Goal: Find contact information: Find contact information

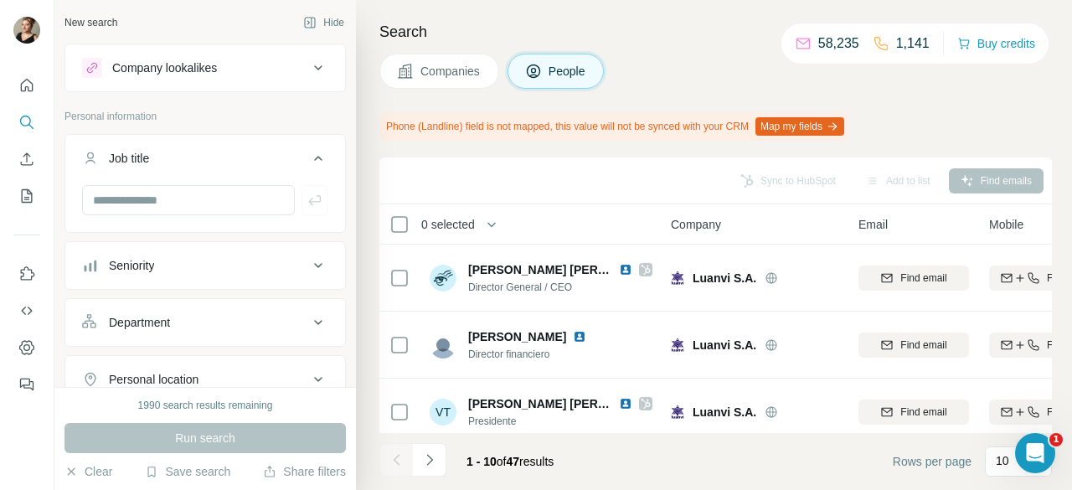
click at [179, 154] on div "Job title" at bounding box center [195, 158] width 226 height 17
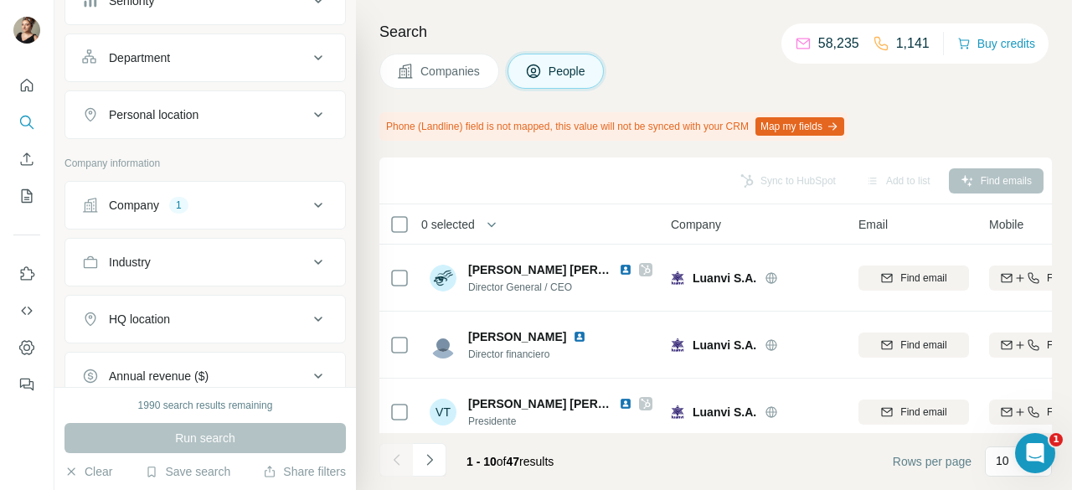
scroll to position [335, 0]
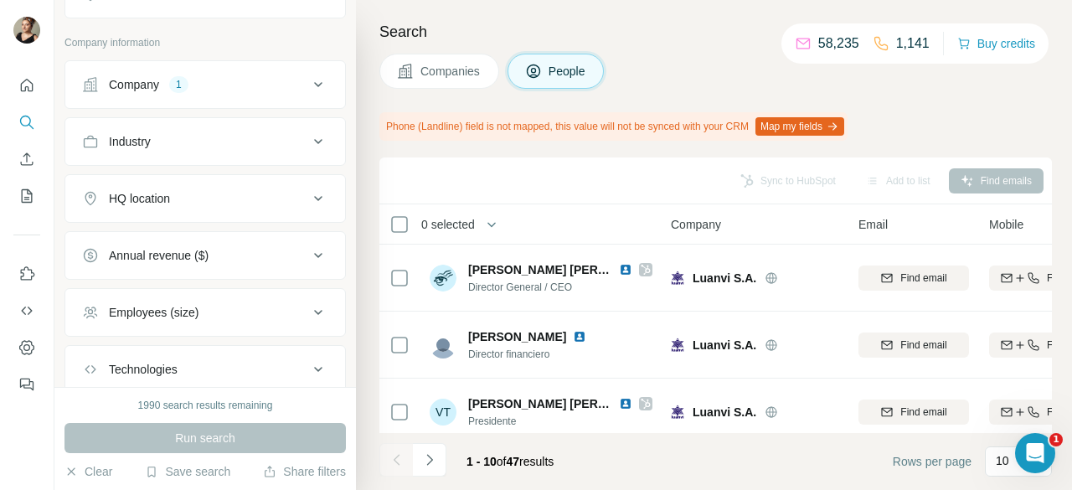
click at [214, 95] on button "Company 1" at bounding box center [205, 84] width 280 height 40
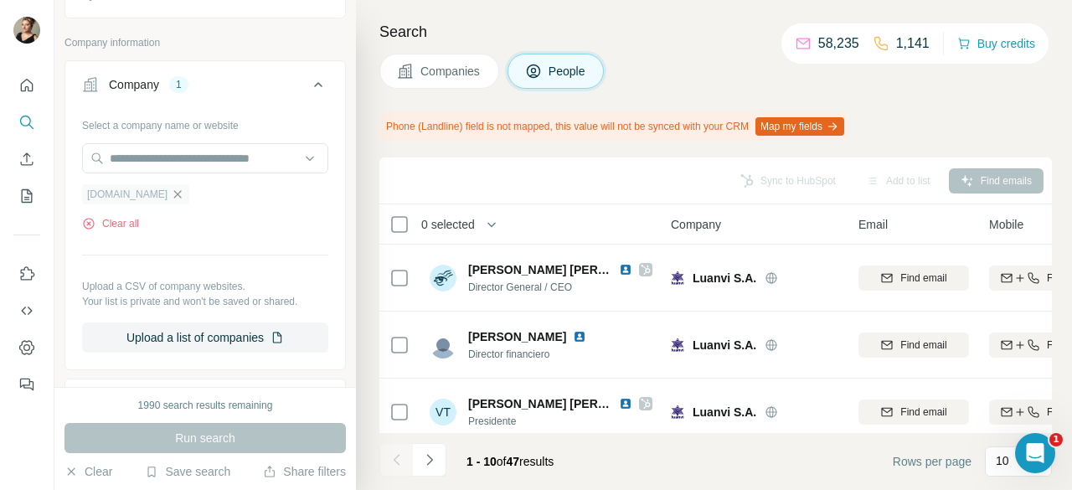
click at [171, 188] on icon "button" at bounding box center [177, 194] width 13 height 13
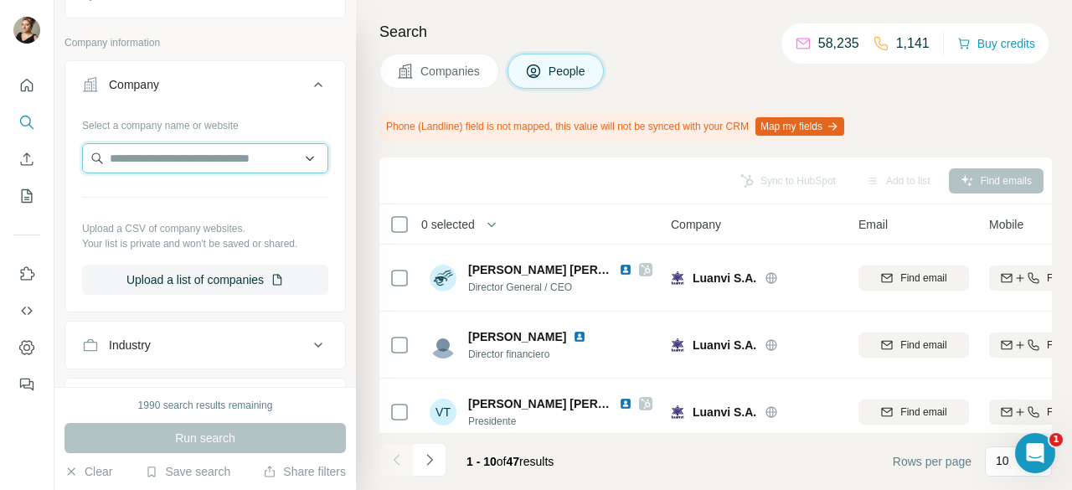
click at [157, 154] on input "text" at bounding box center [205, 158] width 246 height 30
type input "********"
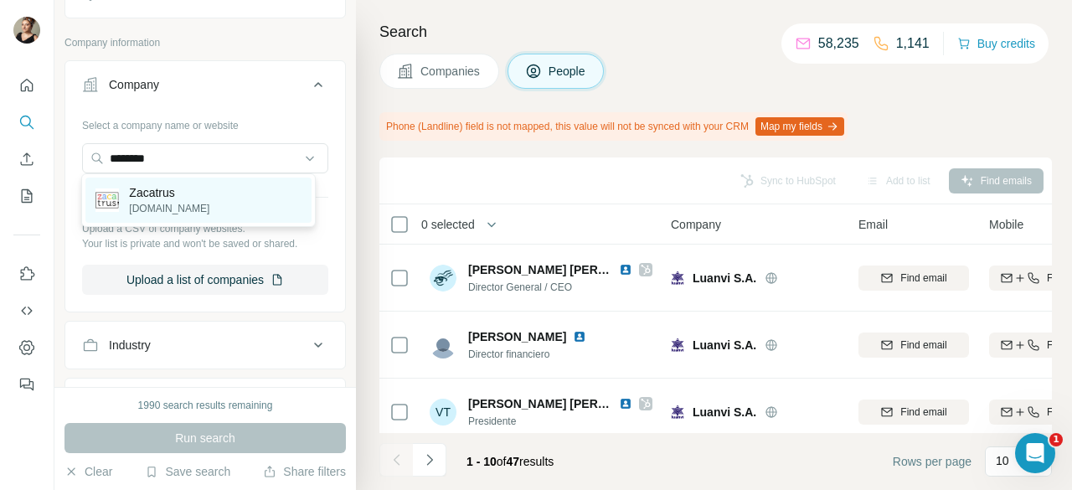
click at [197, 210] on div "Zacatrus [DOMAIN_NAME]" at bounding box center [197, 200] width 225 height 45
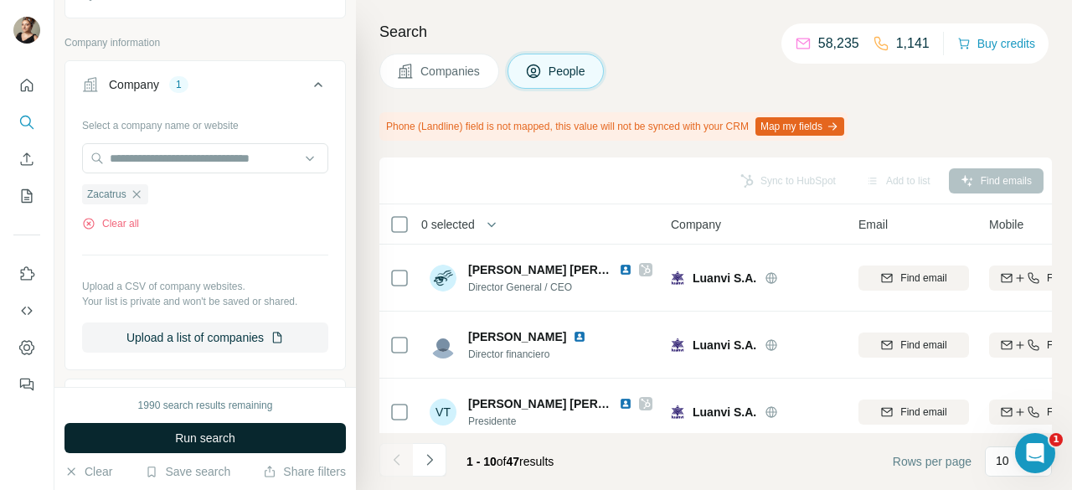
click at [229, 446] on span "Run search" at bounding box center [205, 438] width 60 height 17
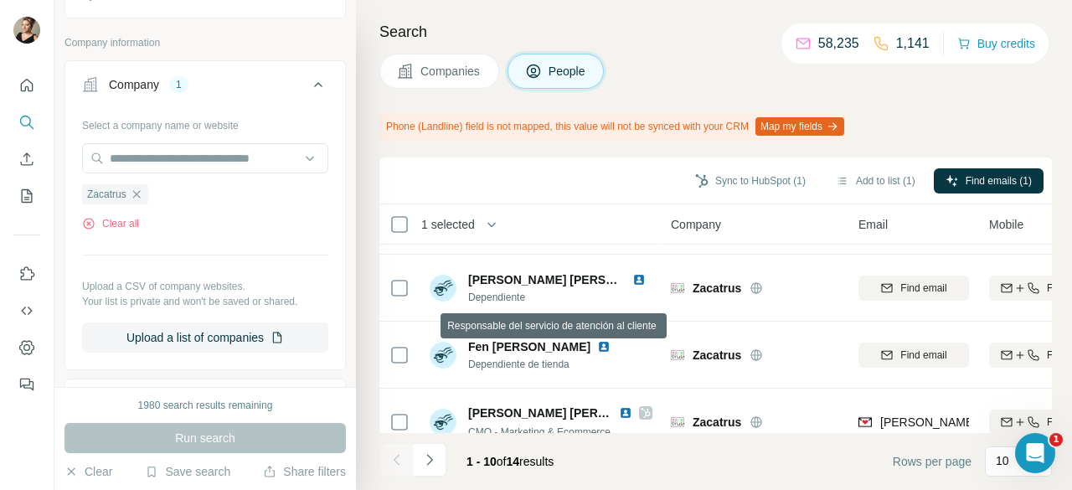
scroll to position [489, 0]
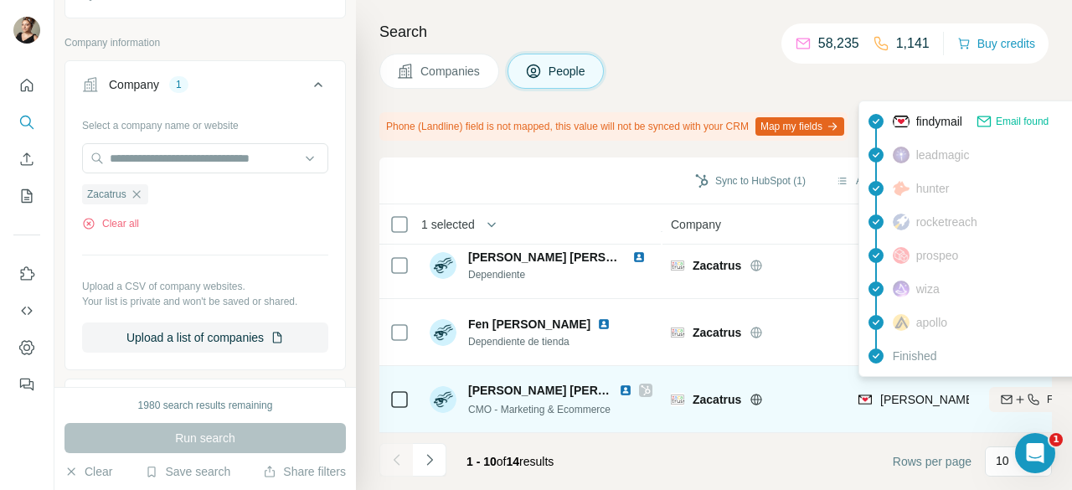
click at [890, 393] on span "[PERSON_NAME][EMAIL_ADDRESS][DOMAIN_NAME]" at bounding box center [1027, 399] width 295 height 13
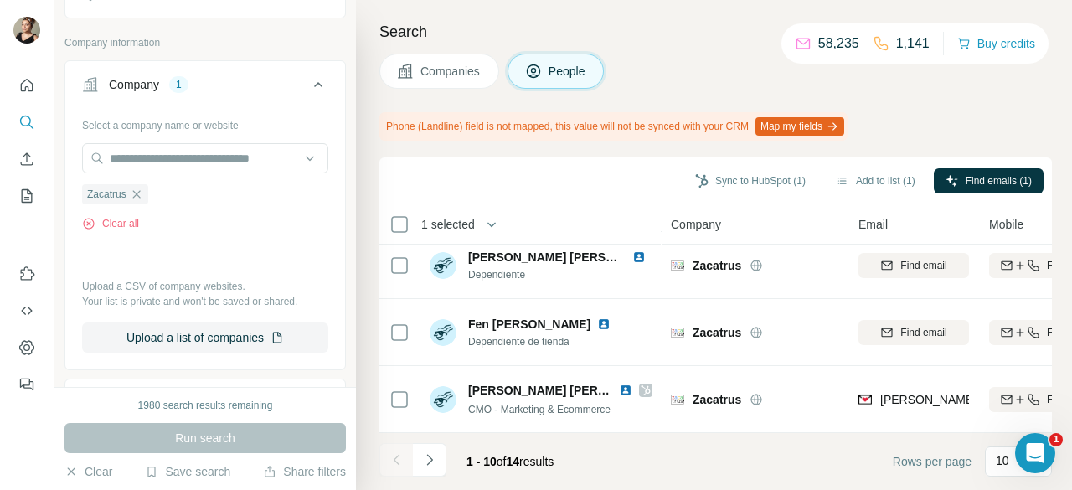
click at [404, 469] on div at bounding box center [396, 460] width 34 height 34
click at [431, 464] on icon "Navigate to next page" at bounding box center [429, 459] width 17 height 17
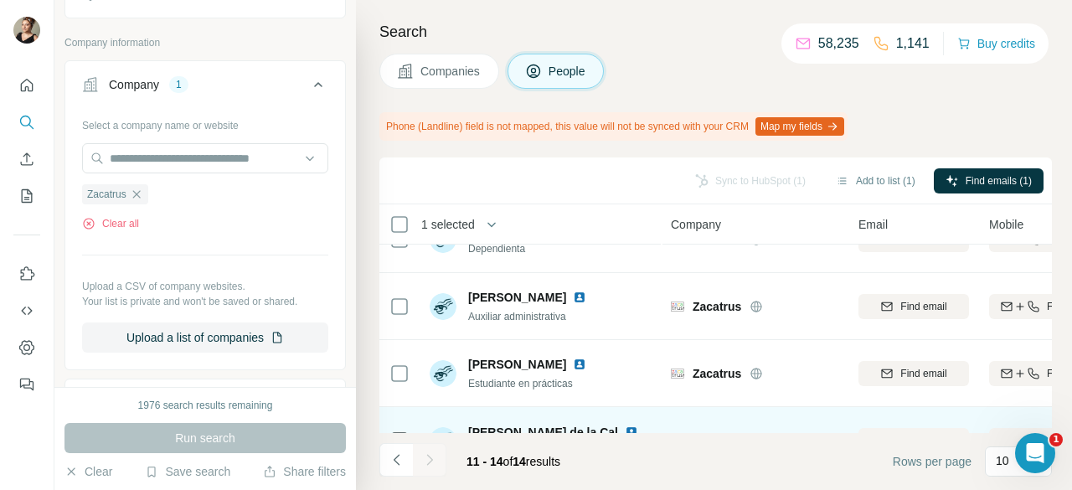
scroll to position [0, 0]
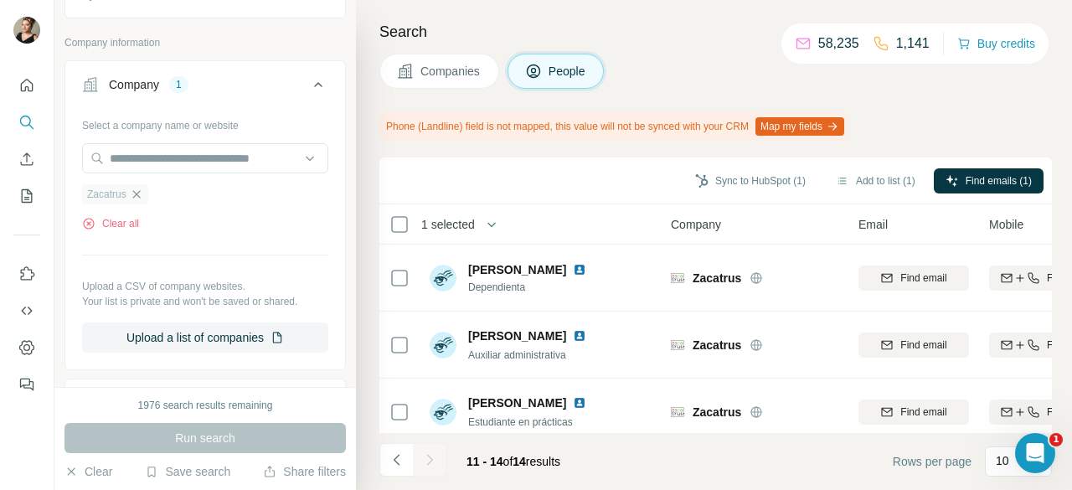
click at [143, 190] on icon "button" at bounding box center [136, 194] width 13 height 13
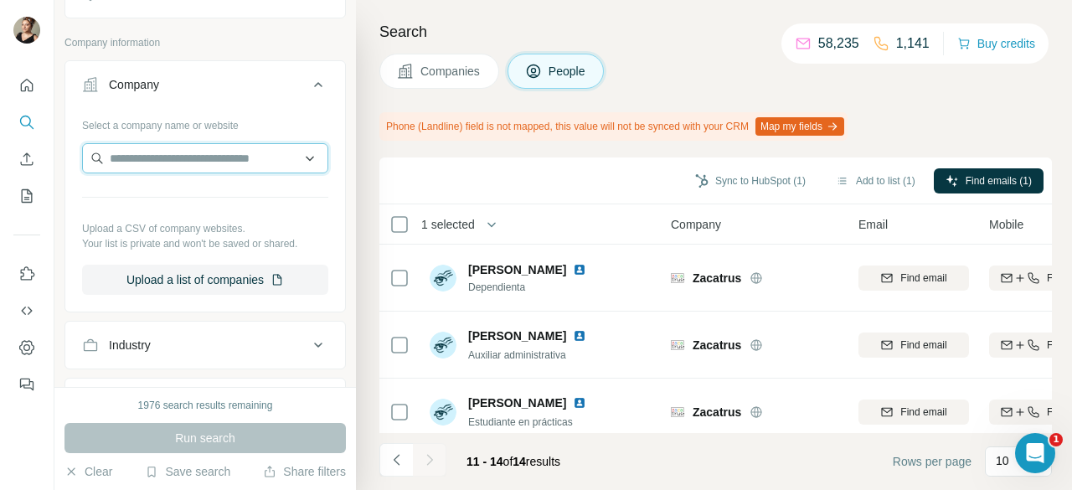
click at [152, 163] on input "text" at bounding box center [205, 158] width 246 height 30
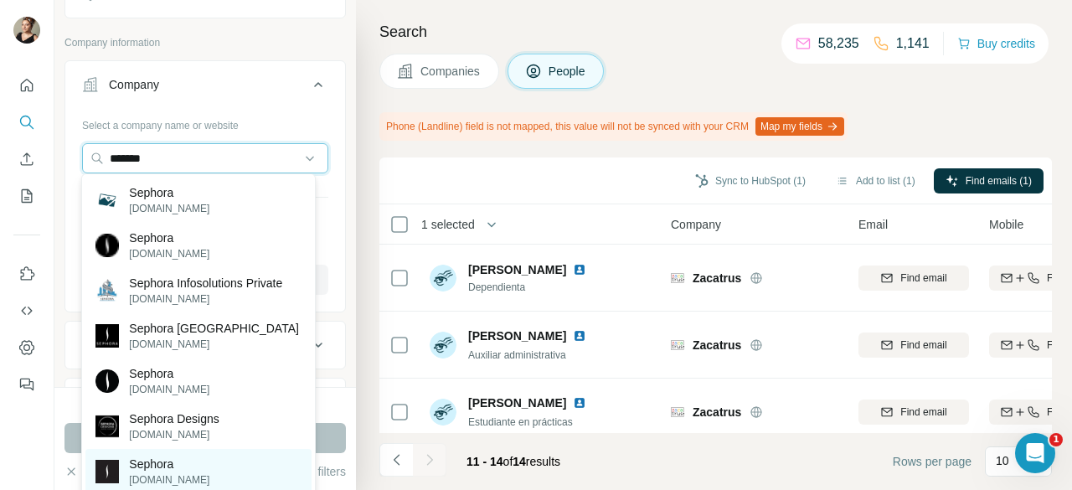
type input "*******"
click at [179, 466] on p "Sephora" at bounding box center [169, 464] width 80 height 17
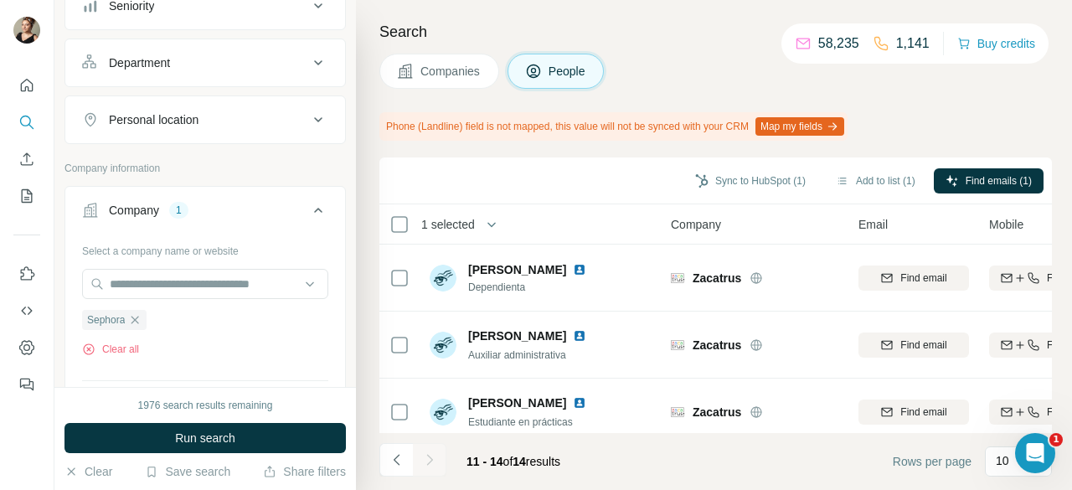
scroll to position [65, 0]
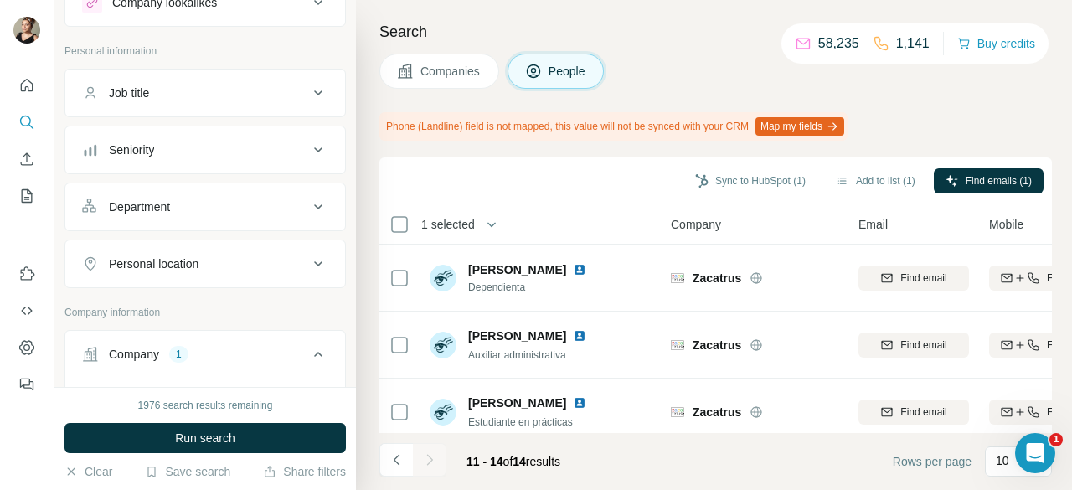
click at [184, 270] on button "Personal location" at bounding box center [205, 264] width 280 height 40
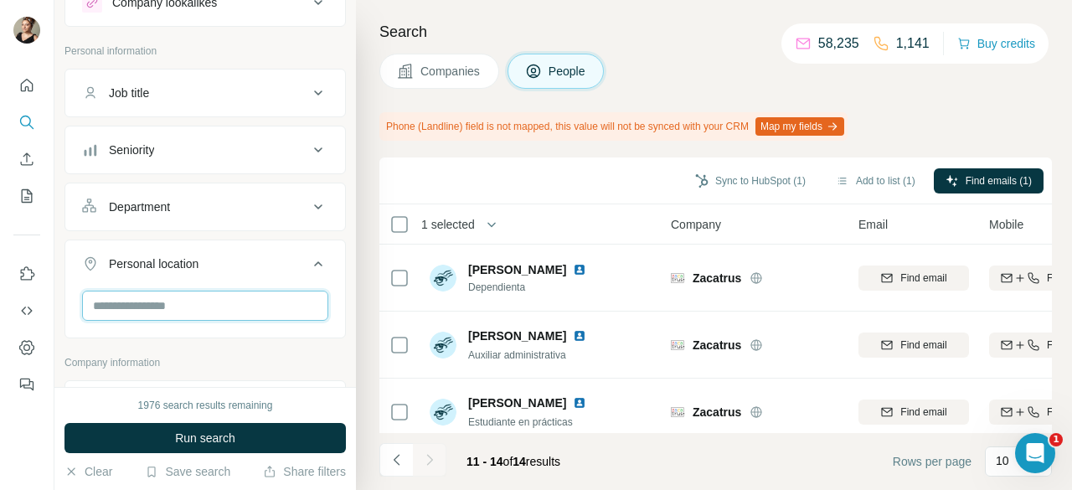
click at [180, 302] on input "text" at bounding box center [205, 306] width 246 height 30
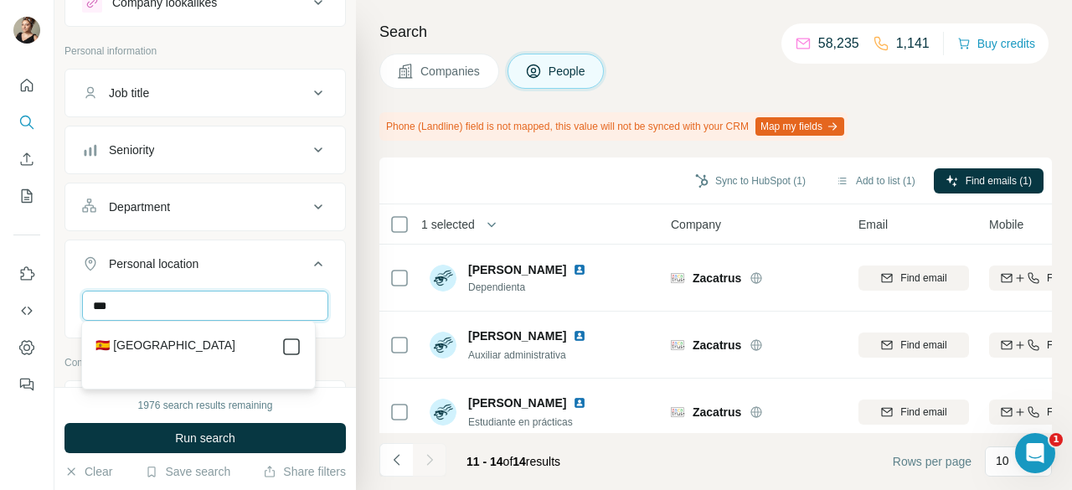
type input "***"
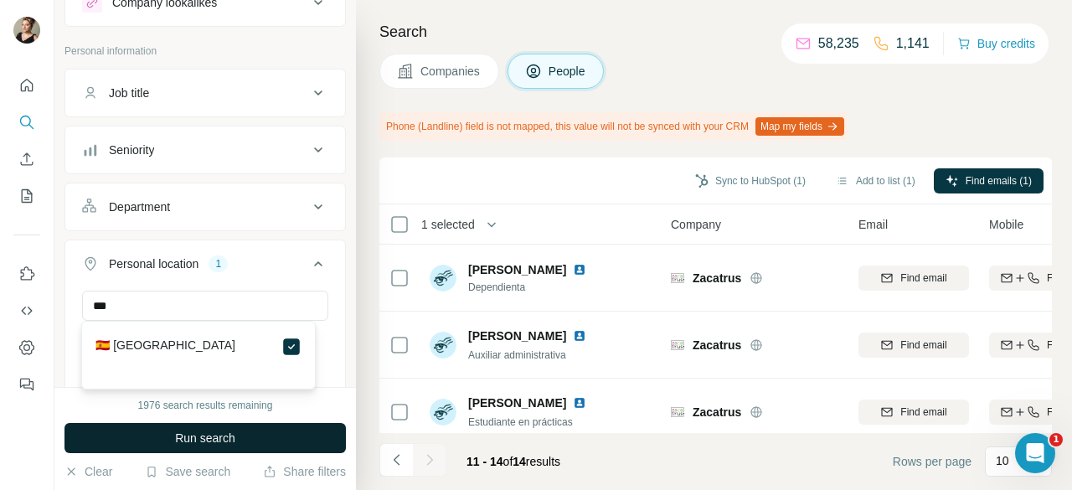
click at [271, 441] on button "Run search" at bounding box center [204, 438] width 281 height 30
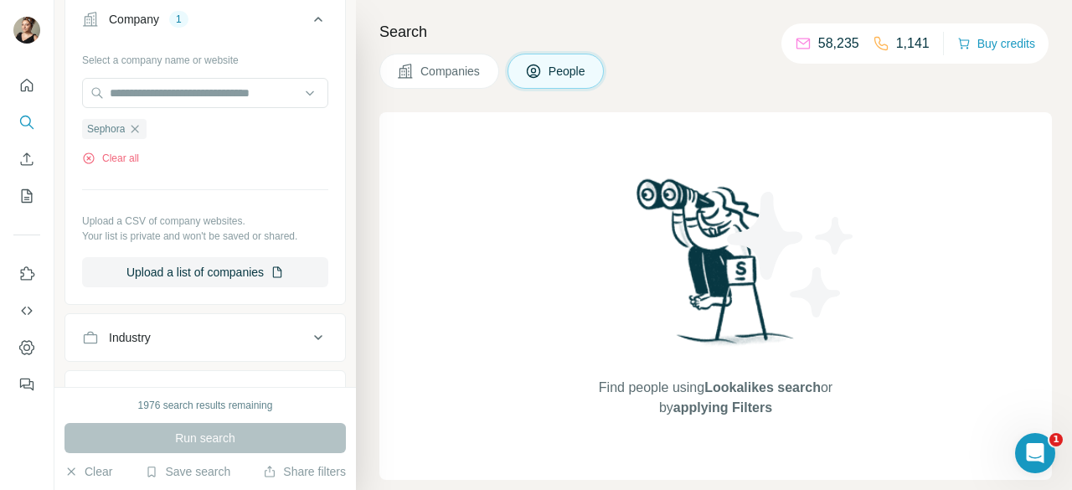
scroll to position [259, 0]
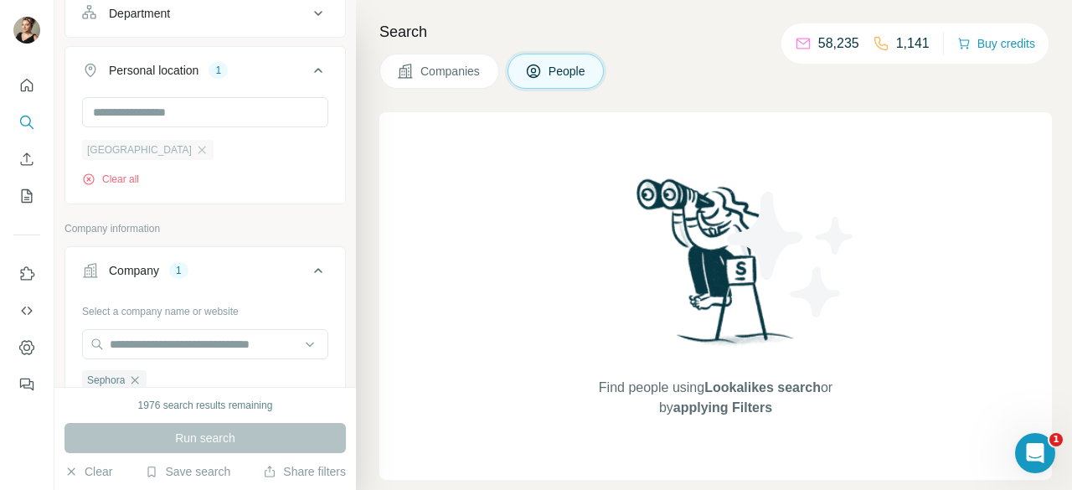
click at [128, 154] on div "[GEOGRAPHIC_DATA]" at bounding box center [147, 150] width 131 height 20
click at [198, 148] on icon "button" at bounding box center [202, 150] width 8 height 8
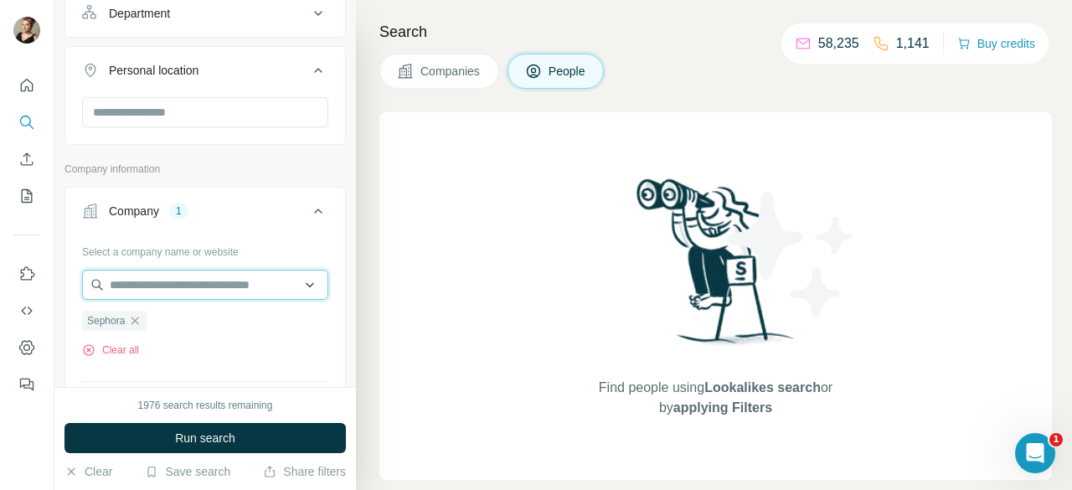
click at [154, 273] on input "text" at bounding box center [205, 285] width 246 height 30
type input "*"
click at [268, 155] on div "Company lookalikes Personal information Job title Seniority Department Personal…" at bounding box center [204, 357] width 281 height 1144
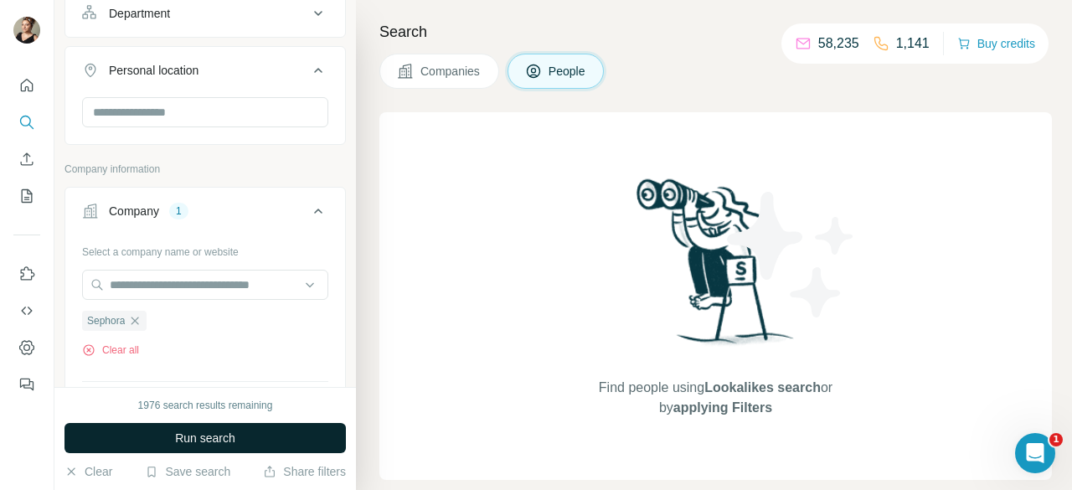
click at [234, 428] on button "Run search" at bounding box center [204, 438] width 281 height 30
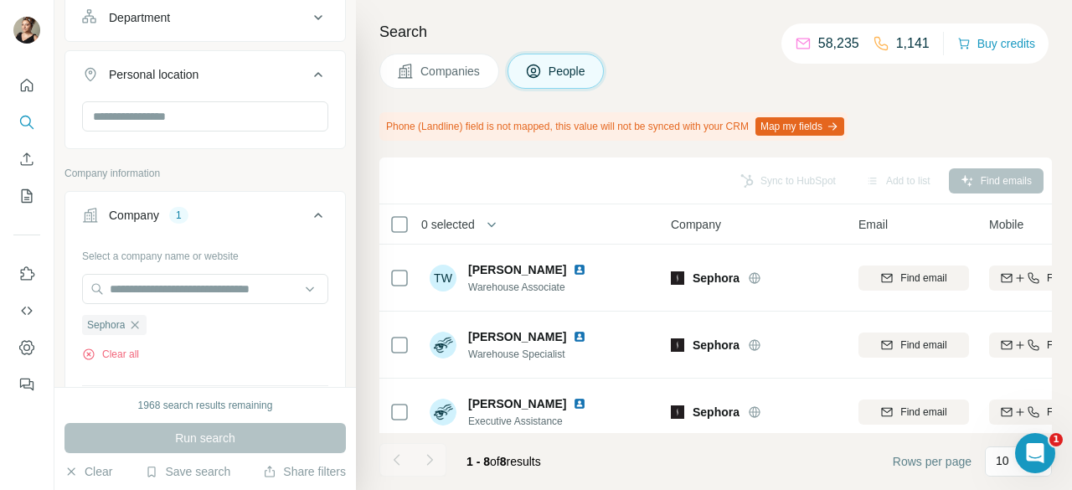
scroll to position [419, 0]
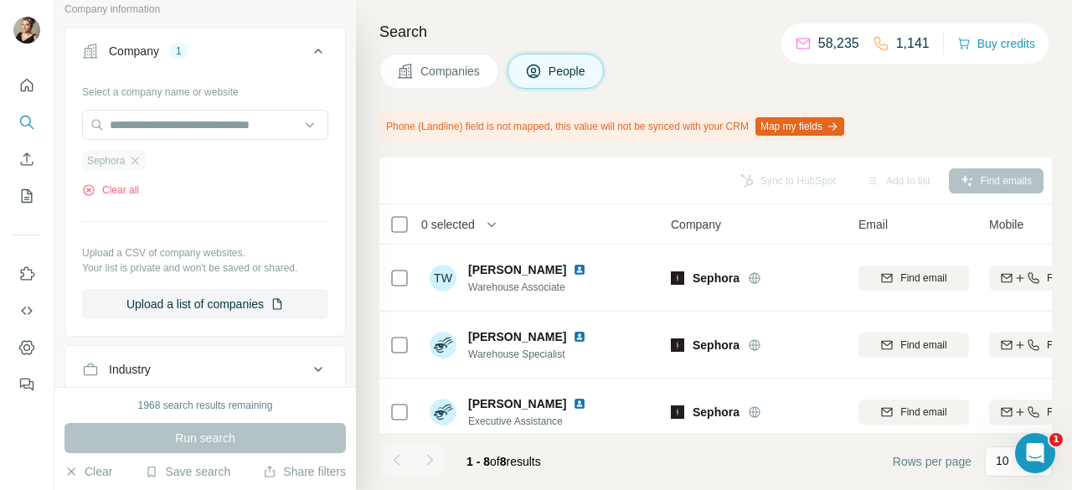
click at [129, 155] on div "Sephora" at bounding box center [114, 161] width 64 height 20
click at [142, 157] on icon "button" at bounding box center [134, 160] width 13 height 13
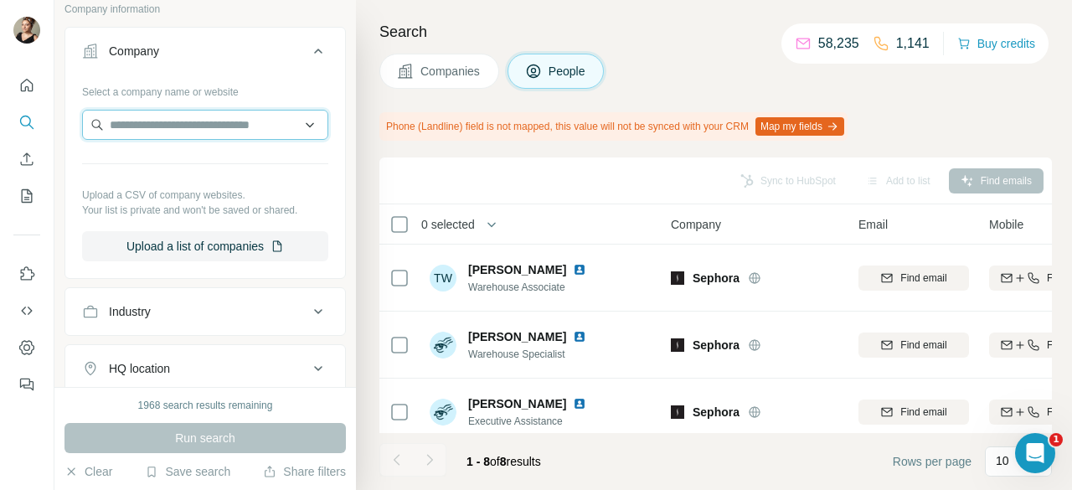
click at [149, 130] on input "text" at bounding box center [205, 125] width 246 height 30
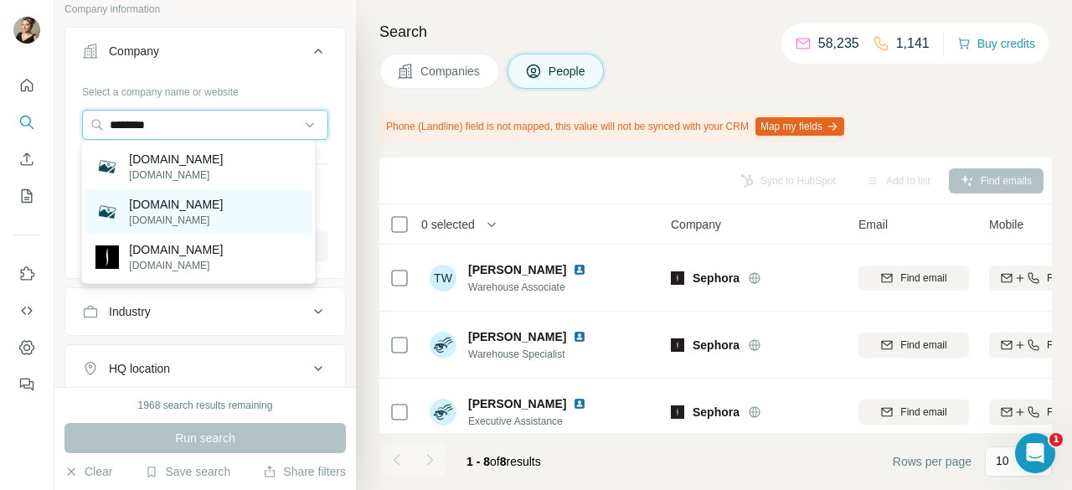
type input "********"
click at [146, 215] on p "[DOMAIN_NAME]" at bounding box center [176, 220] width 94 height 15
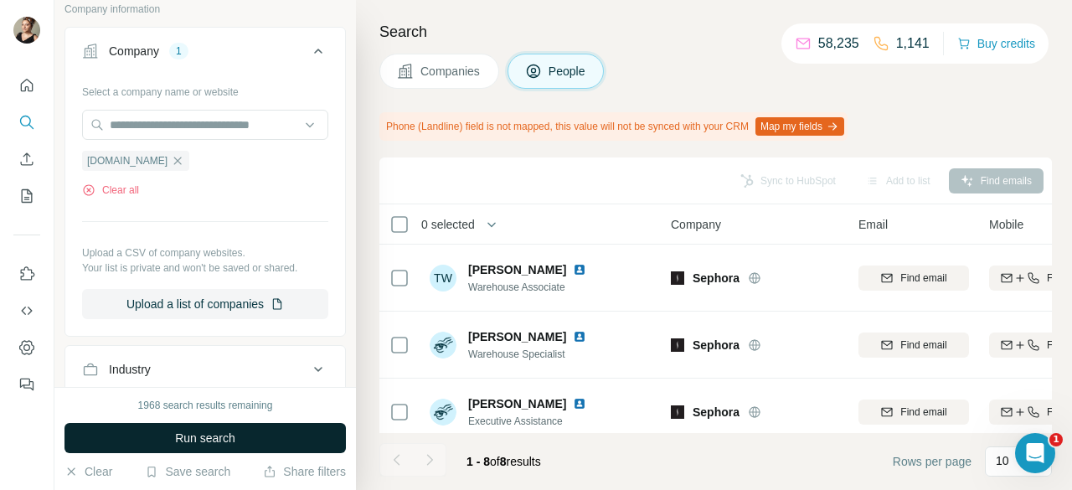
click at [235, 435] on span "Run search" at bounding box center [205, 438] width 60 height 17
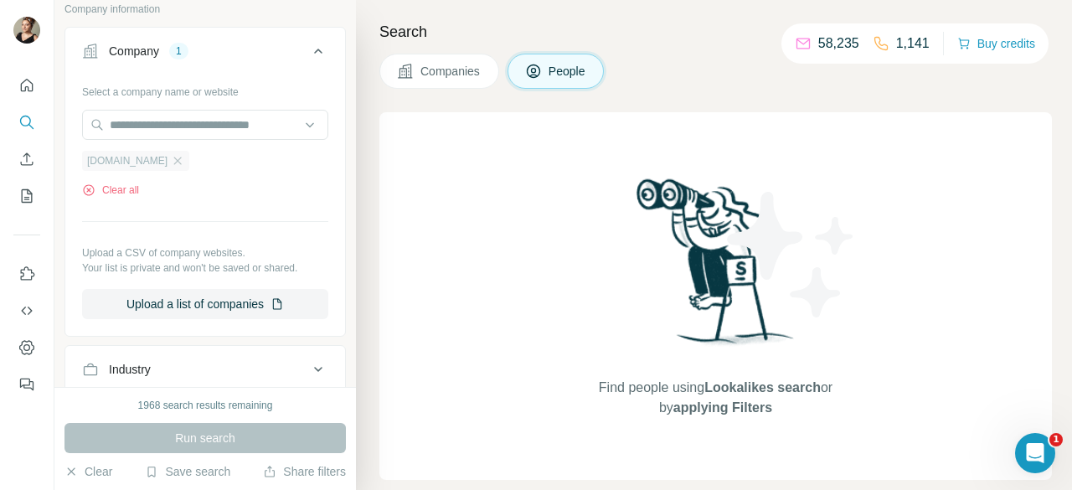
click at [171, 161] on div "[DOMAIN_NAME]" at bounding box center [135, 161] width 107 height 20
click at [186, 118] on input "text" at bounding box center [205, 125] width 246 height 30
click at [204, 195] on div "Select a company name or website [DOMAIN_NAME] Clear all Upload a CSV of compan…" at bounding box center [205, 198] width 246 height 241
click at [174, 159] on icon "button" at bounding box center [178, 161] width 8 height 8
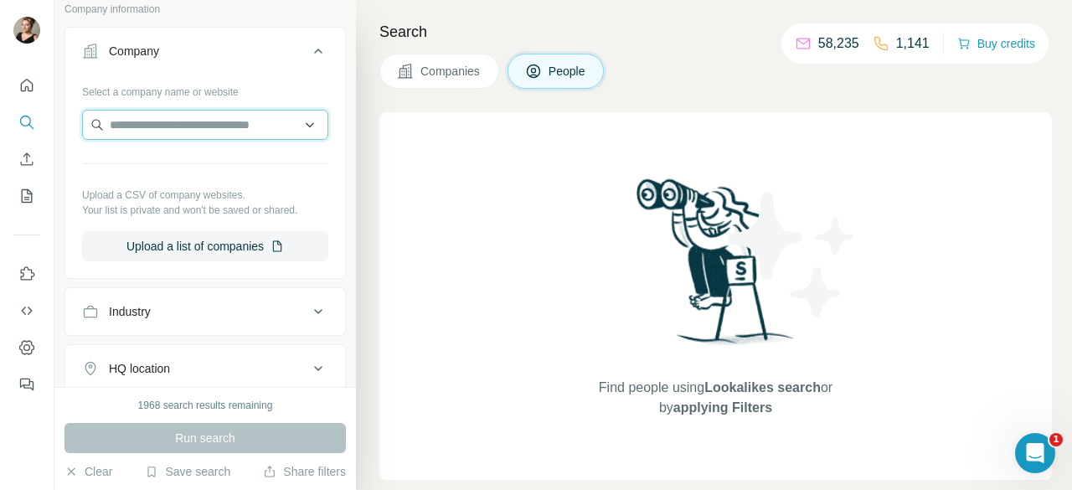
click at [168, 121] on input "text" at bounding box center [205, 125] width 246 height 30
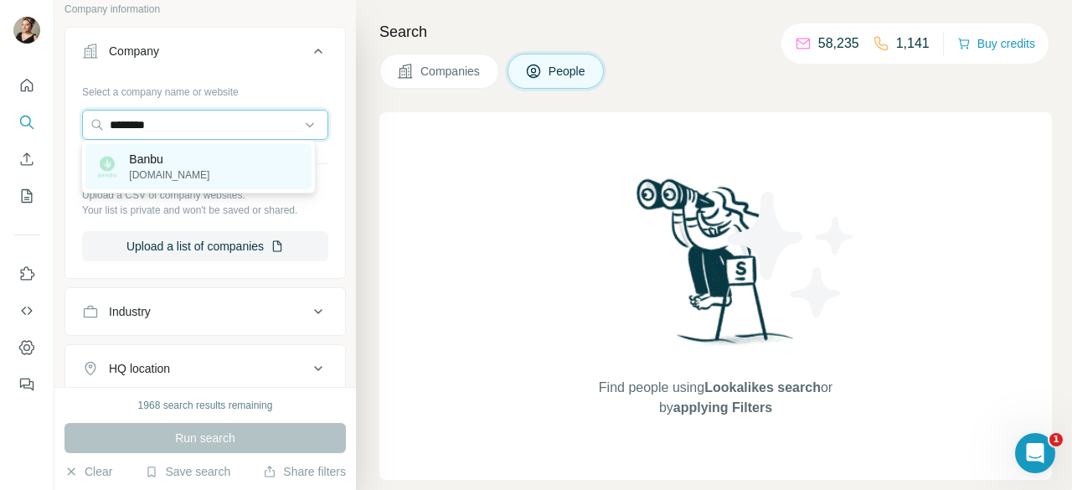
type input "********"
click at [112, 156] on img at bounding box center [106, 166] width 23 height 23
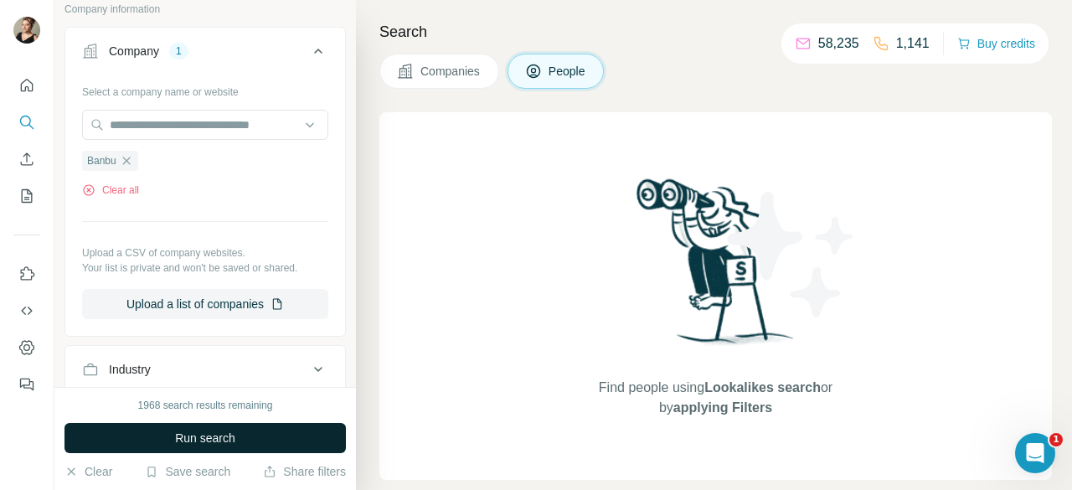
click at [221, 446] on button "Run search" at bounding box center [204, 438] width 281 height 30
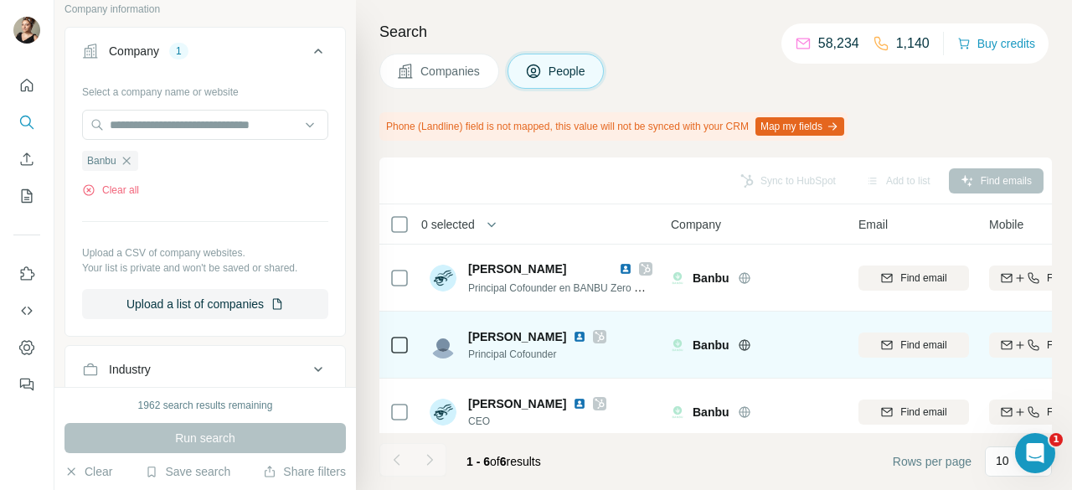
scroll to position [221, 0]
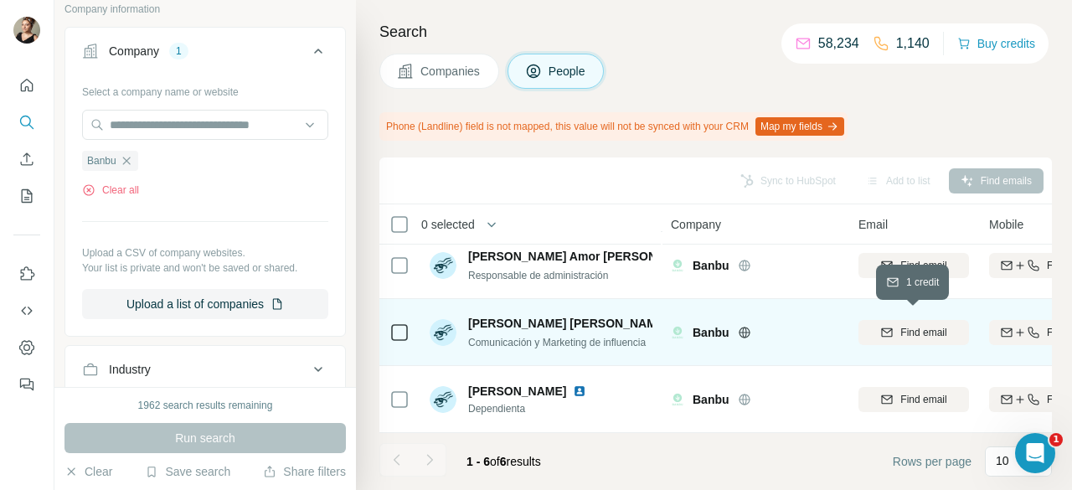
click at [878, 328] on div "Find email" at bounding box center [913, 332] width 111 height 15
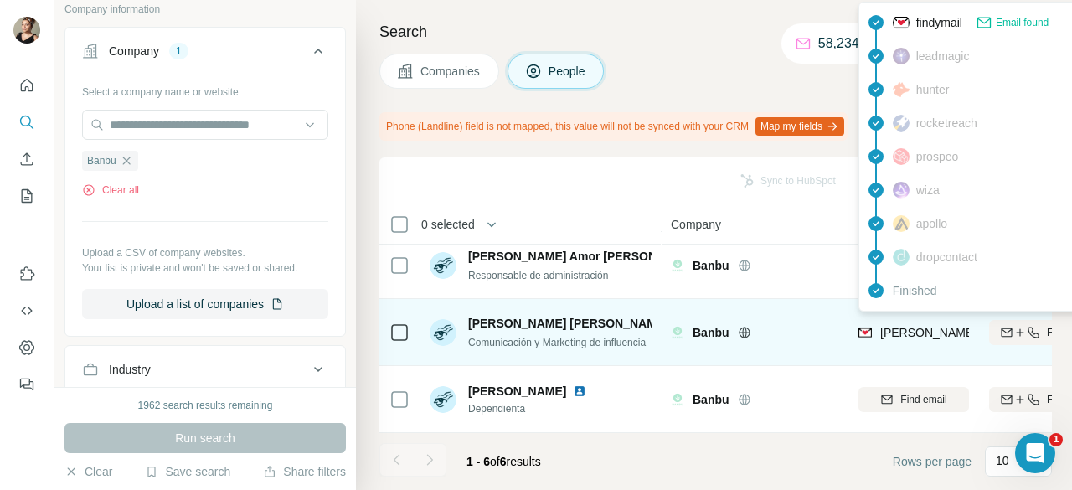
drag, startPoint x: 908, startPoint y: 321, endPoint x: 902, endPoint y: 334, distance: 14.6
click at [902, 334] on div "[PERSON_NAME][EMAIL_ADDRESS][DOMAIN_NAME]" at bounding box center [1009, 334] width 303 height 20
drag, startPoint x: 879, startPoint y: 326, endPoint x: 957, endPoint y: 328, distance: 78.8
click at [957, 328] on div "[PERSON_NAME][EMAIL_ADDRESS][DOMAIN_NAME]" at bounding box center [1009, 332] width 303 height 17
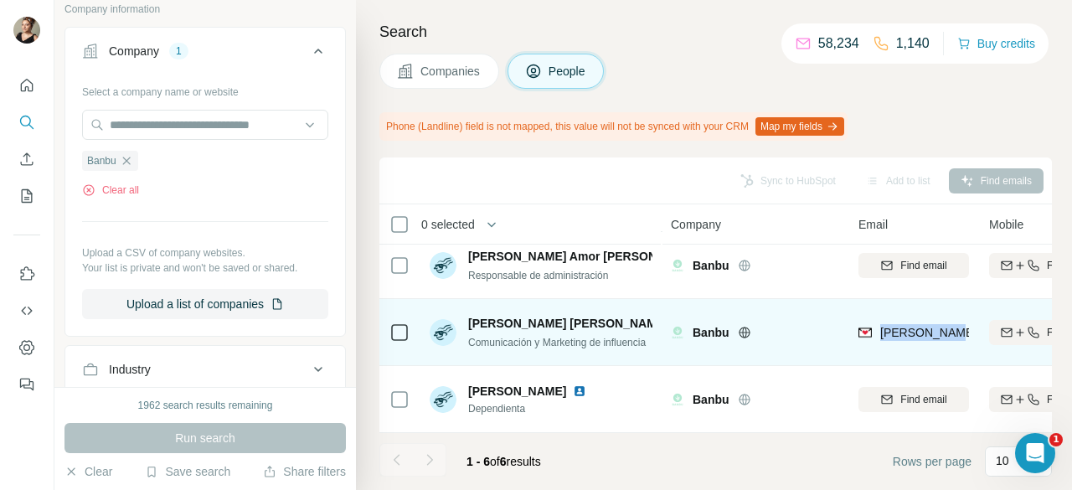
click at [919, 348] on td "[PERSON_NAME][EMAIL_ADDRESS][DOMAIN_NAME]" at bounding box center [913, 332] width 131 height 67
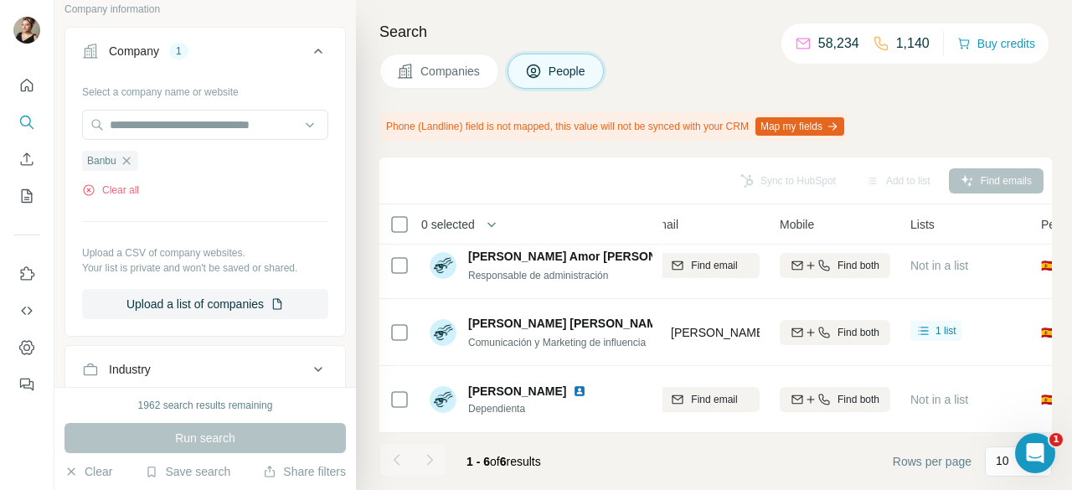
scroll to position [221, 206]
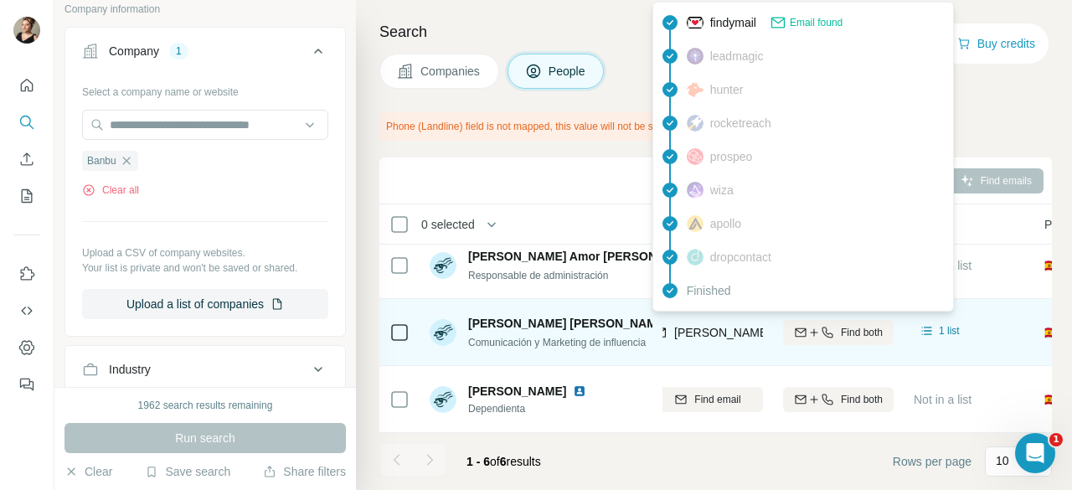
click at [702, 326] on span "[PERSON_NAME][EMAIL_ADDRESS][DOMAIN_NAME]" at bounding box center [821, 332] width 295 height 13
copy tr "[PERSON_NAME][EMAIL_ADDRESS][DOMAIN_NAME]"
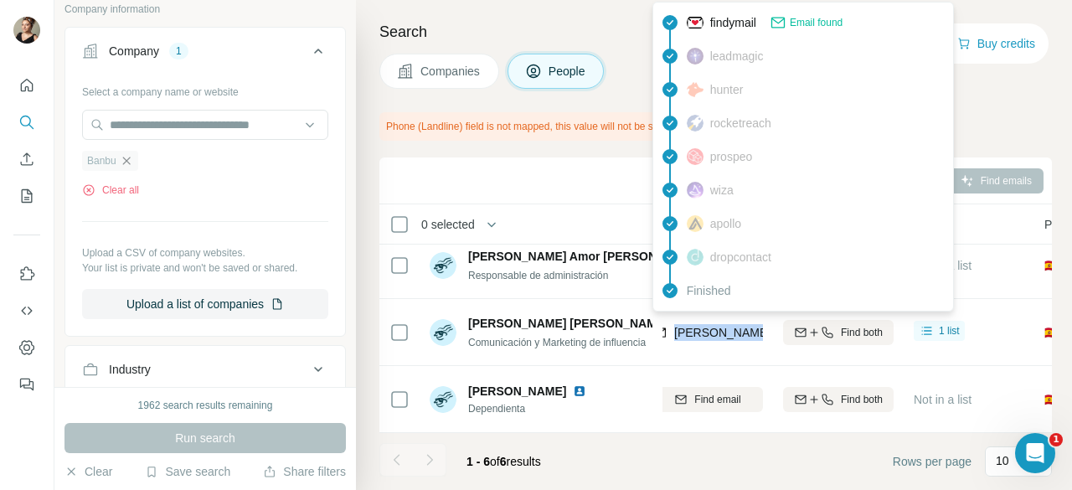
click at [130, 157] on icon "button" at bounding box center [126, 161] width 8 height 8
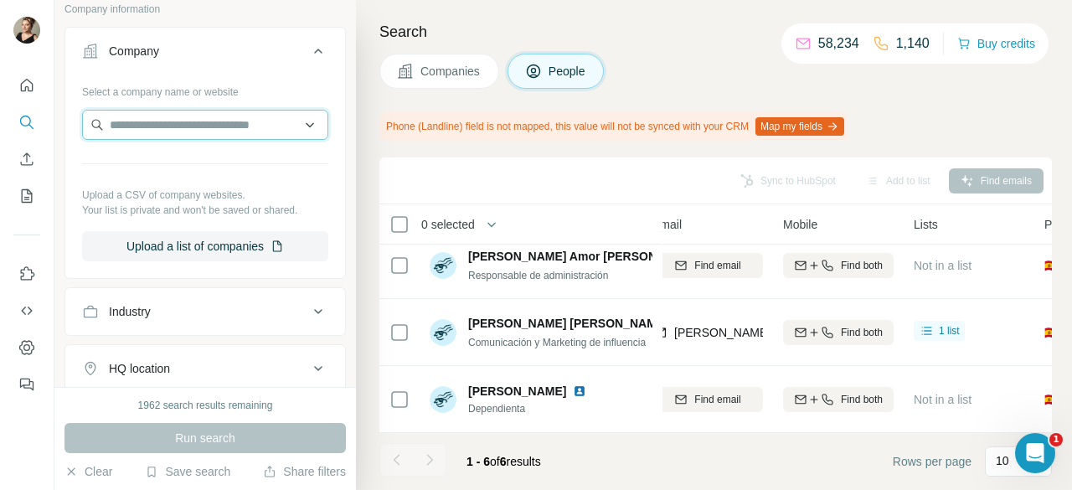
click at [142, 126] on input "text" at bounding box center [205, 125] width 246 height 30
drag, startPoint x: 221, startPoint y: 125, endPoint x: 69, endPoint y: 130, distance: 152.5
click at [69, 130] on div "**********" at bounding box center [205, 176] width 280 height 197
click at [226, 126] on input "****" at bounding box center [205, 125] width 246 height 30
click at [245, 120] on input "**********" at bounding box center [205, 125] width 246 height 30
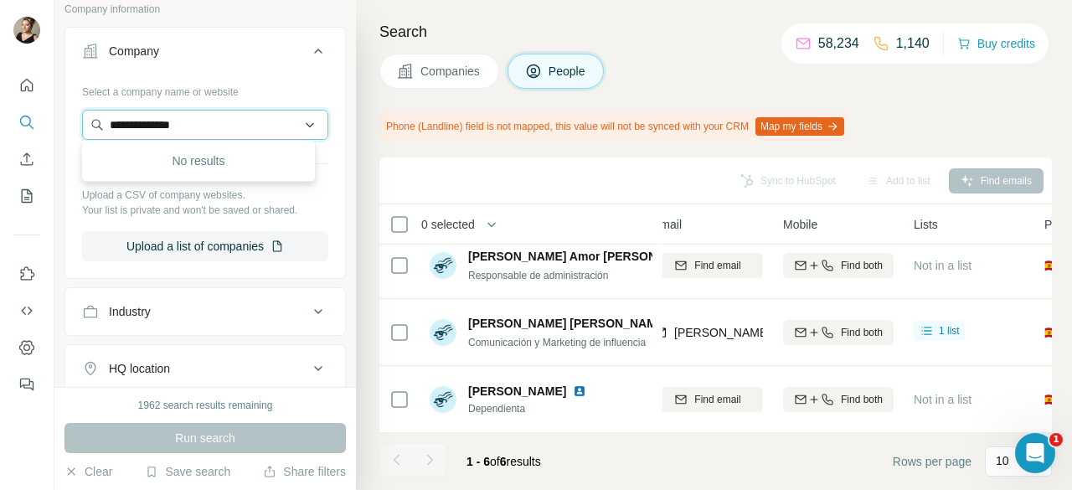
click at [245, 120] on input "**********" at bounding box center [205, 125] width 246 height 30
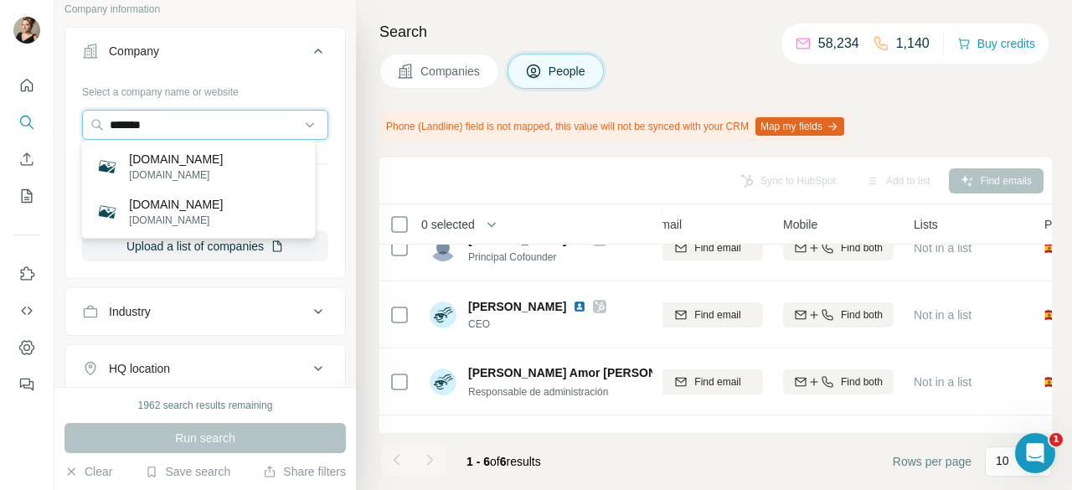
scroll to position [0, 206]
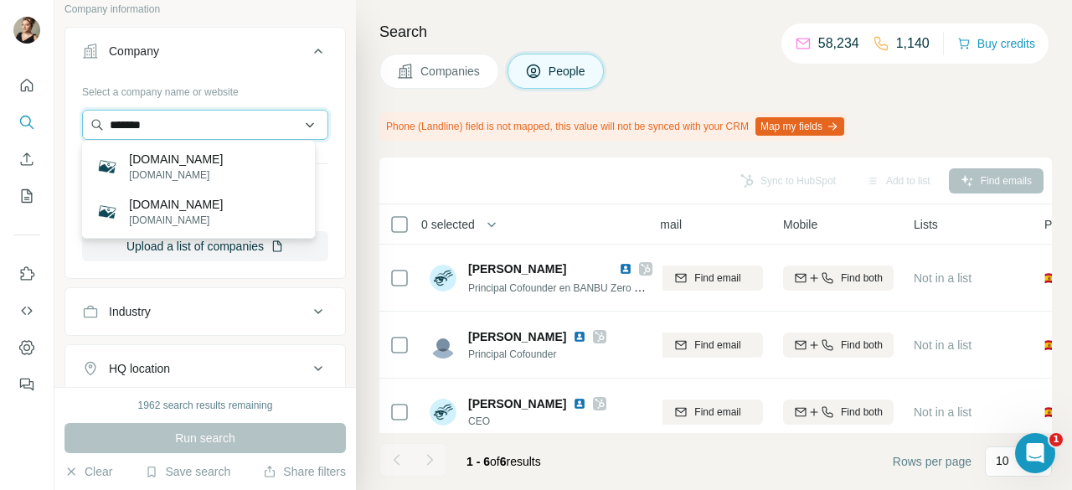
click at [162, 116] on input "*******" at bounding box center [205, 125] width 246 height 30
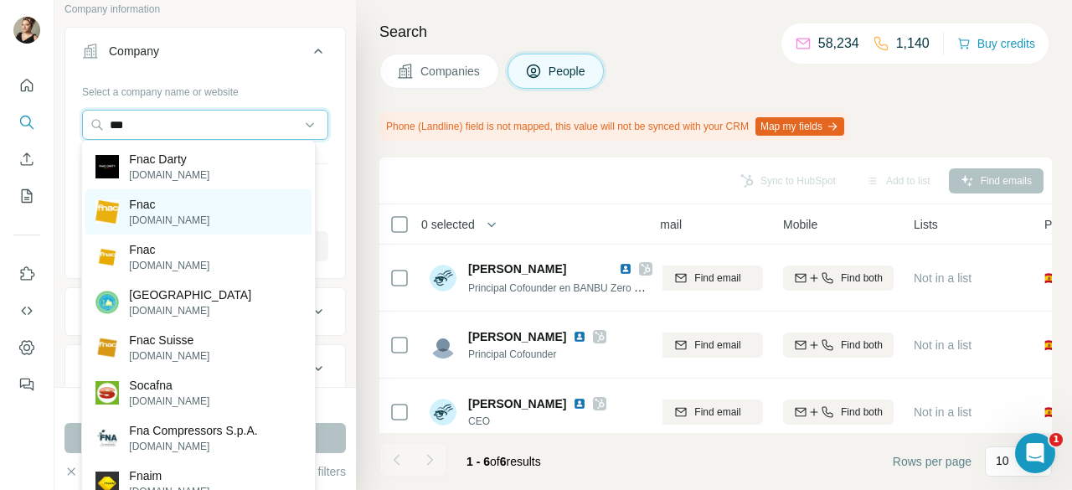
type input "***"
click at [232, 214] on div "Fnac [DOMAIN_NAME]" at bounding box center [197, 211] width 225 height 45
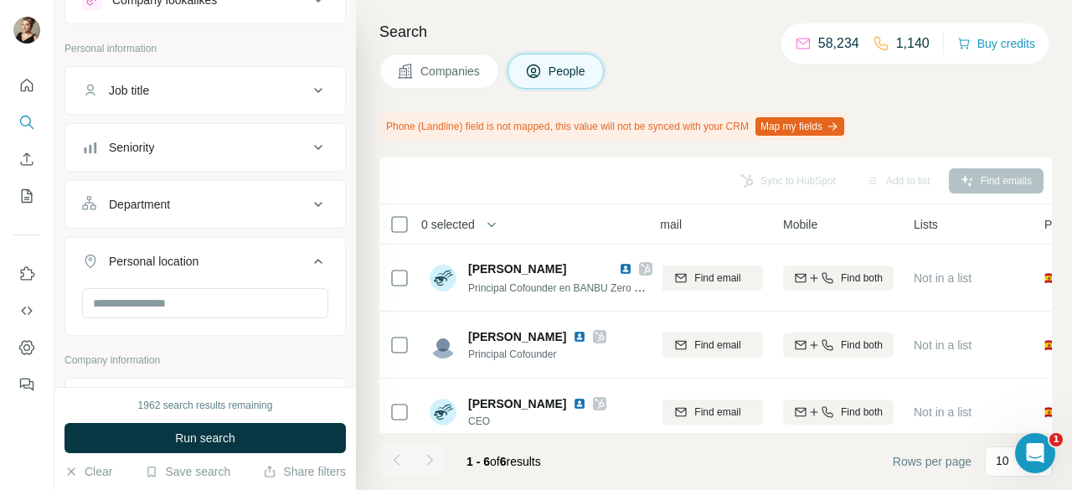
scroll to position [84, 0]
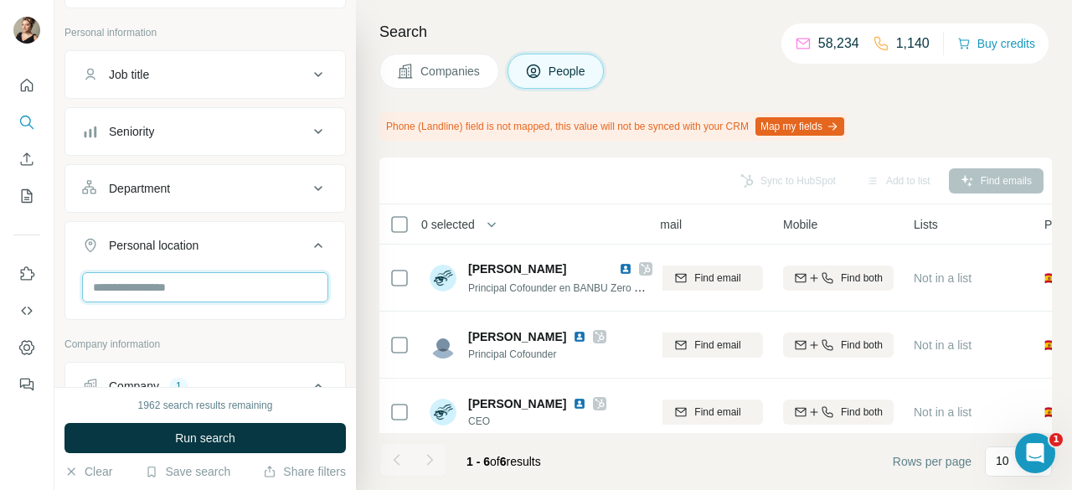
click at [191, 280] on input "text" at bounding box center [205, 287] width 246 height 30
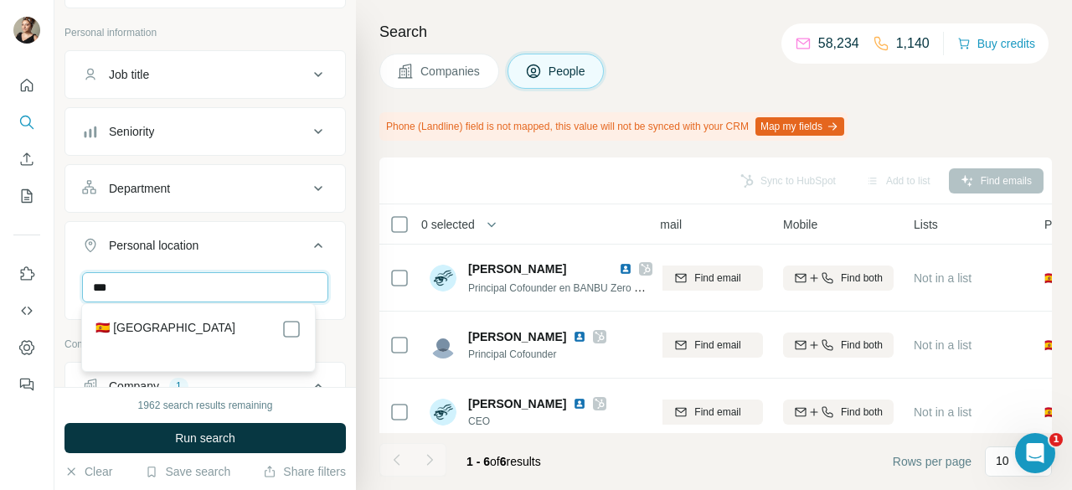
type input "***"
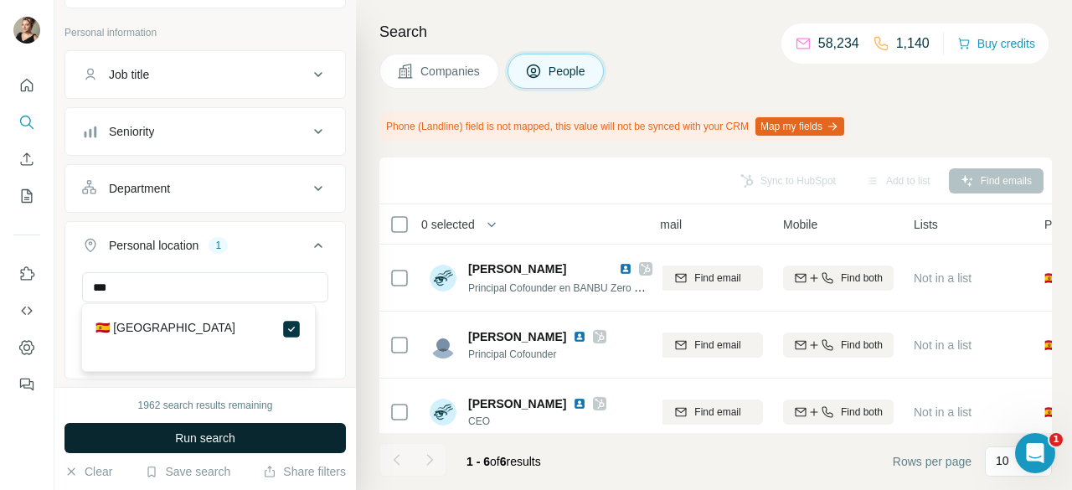
click at [302, 424] on button "Run search" at bounding box center [204, 438] width 281 height 30
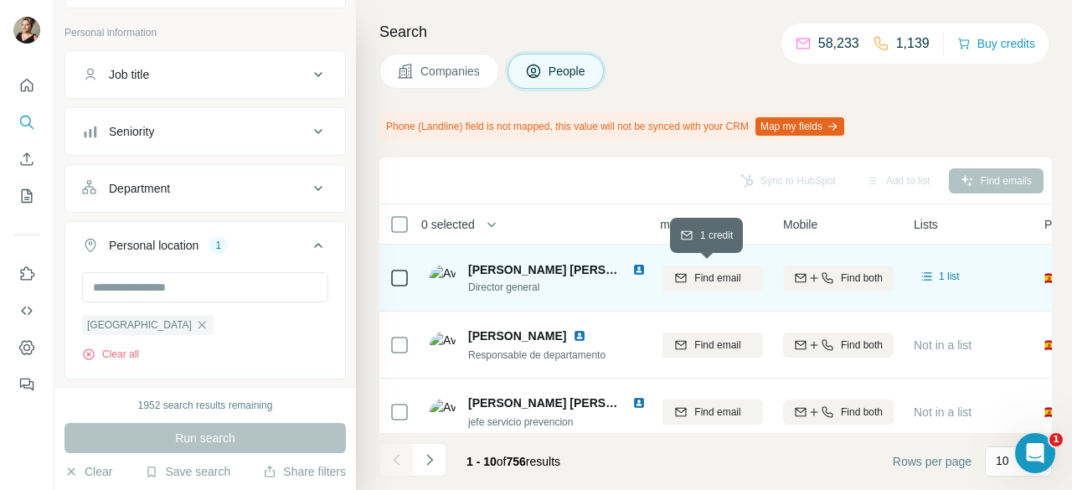
click at [708, 286] on button "Find email" at bounding box center [707, 278] width 111 height 25
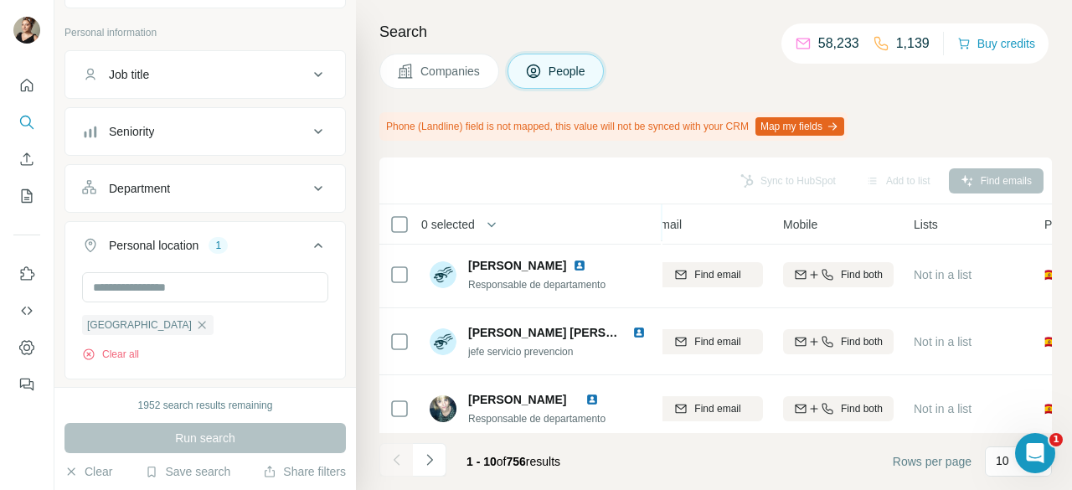
scroll to position [0, 206]
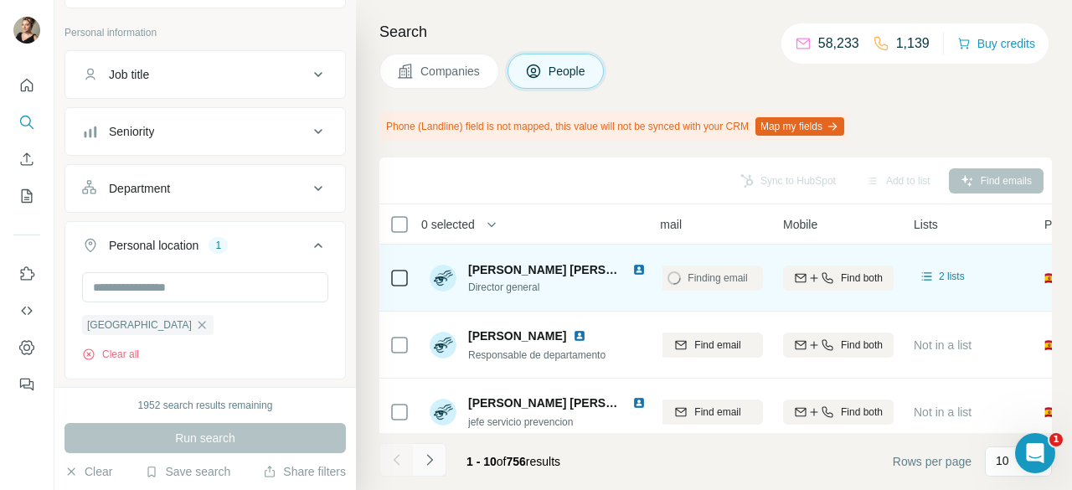
click at [439, 466] on button "Navigate to next page" at bounding box center [430, 460] width 34 height 34
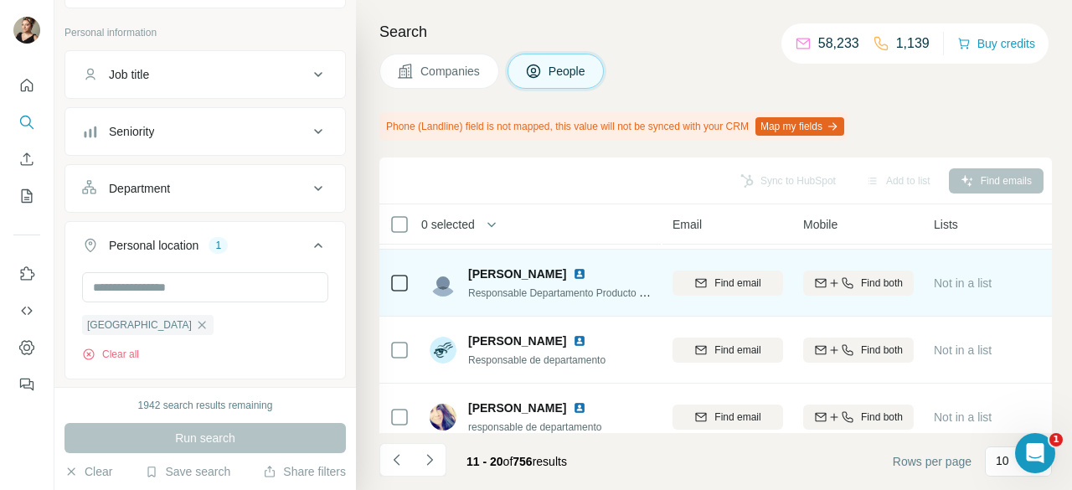
scroll to position [489, 186]
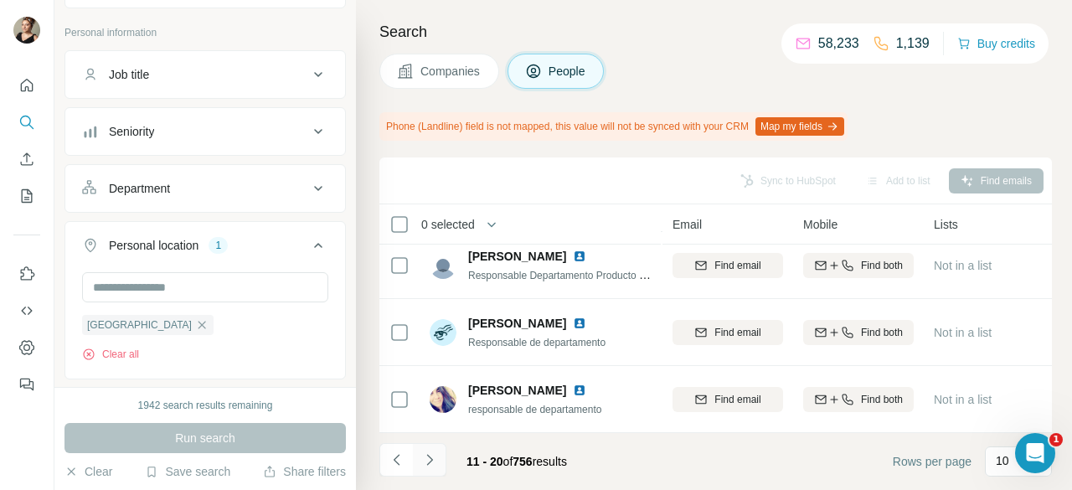
click at [443, 464] on button "Navigate to next page" at bounding box center [430, 460] width 34 height 34
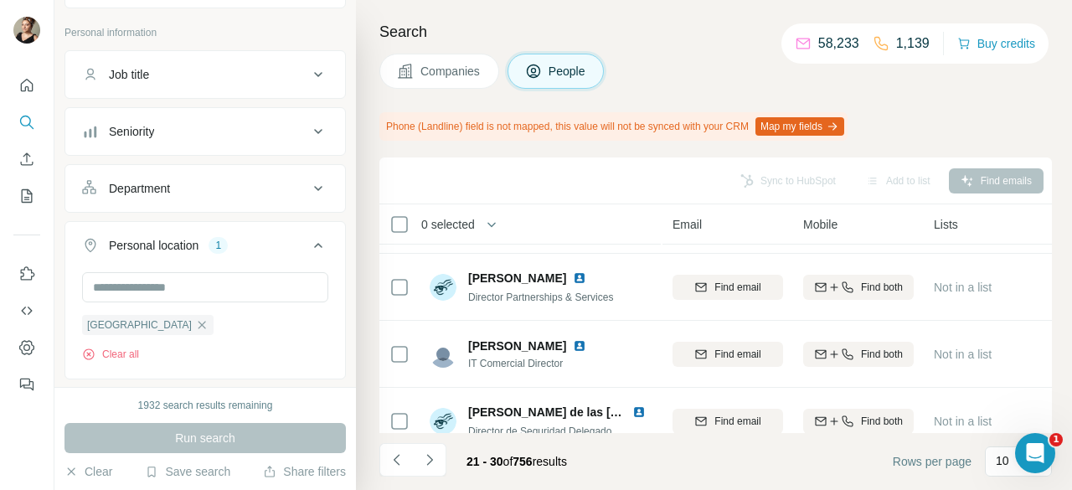
scroll to position [419, 186]
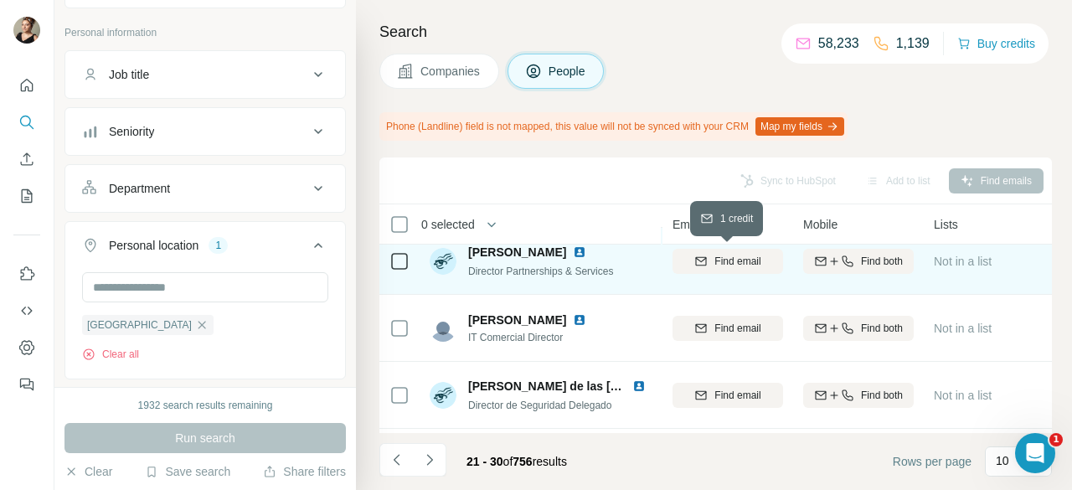
click at [710, 269] on button "Find email" at bounding box center [728, 261] width 111 height 25
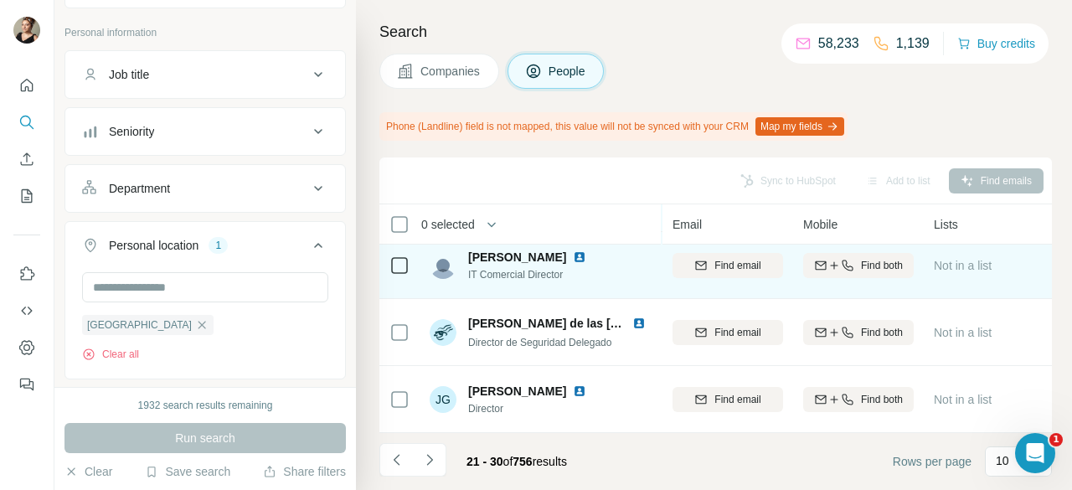
scroll to position [489, 186]
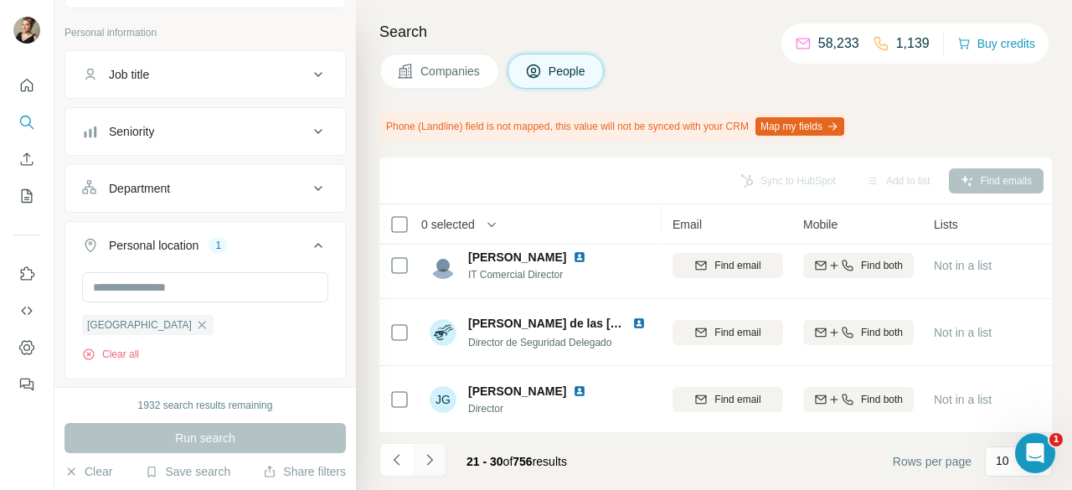
click at [420, 465] on button "Navigate to next page" at bounding box center [430, 460] width 34 height 34
click at [400, 467] on icon "Navigate to previous page" at bounding box center [397, 459] width 17 height 17
click at [400, 450] on button "Navigate to previous page" at bounding box center [396, 460] width 34 height 34
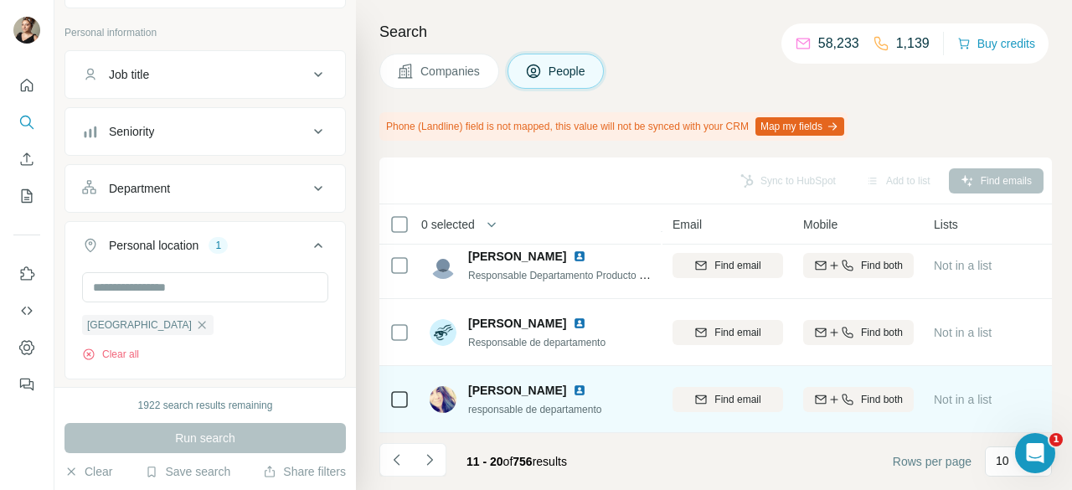
scroll to position [0, 186]
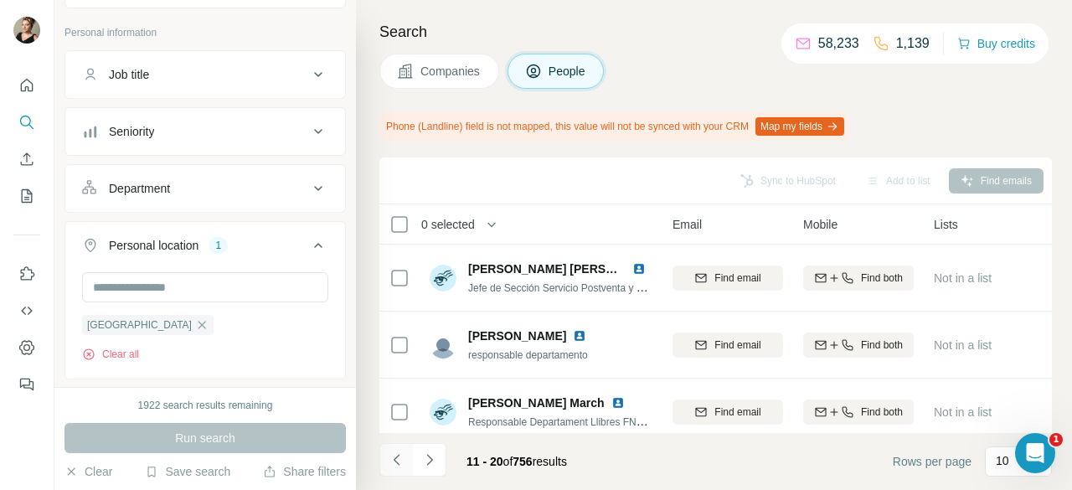
click at [400, 461] on icon "Navigate to previous page" at bounding box center [397, 459] width 17 height 17
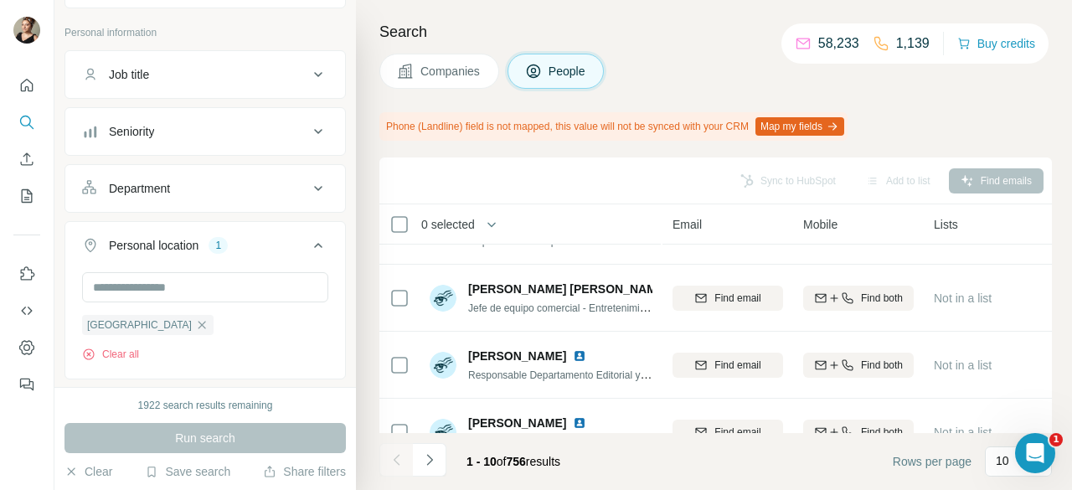
scroll to position [489, 186]
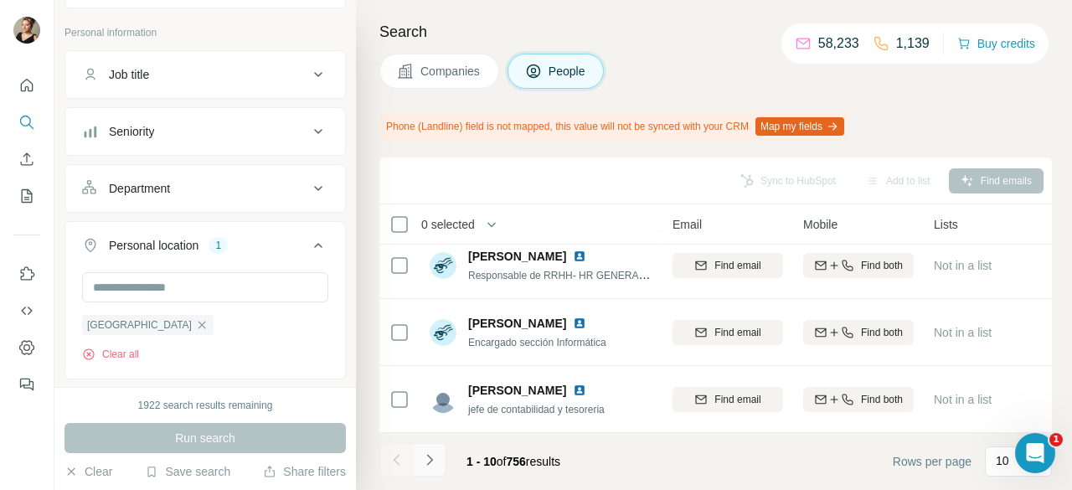
click at [433, 451] on button "Navigate to next page" at bounding box center [430, 460] width 34 height 34
click at [421, 462] on icon "Navigate to next page" at bounding box center [429, 459] width 17 height 17
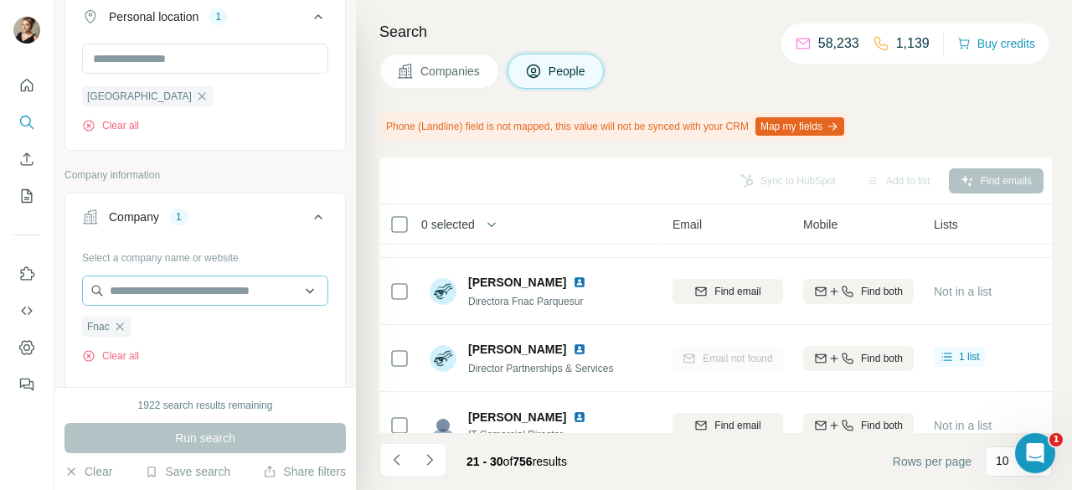
scroll to position [335, 0]
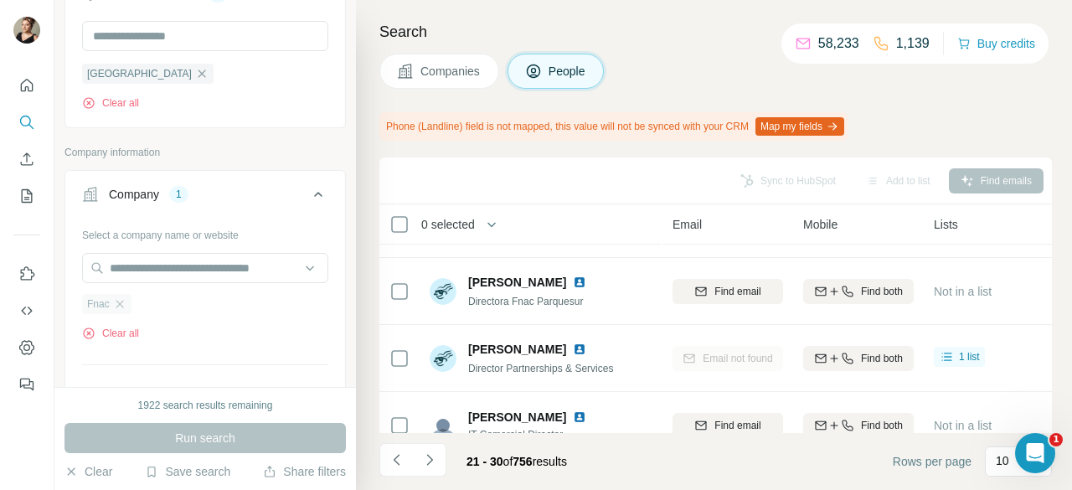
click at [111, 298] on div "Fnac" at bounding box center [106, 304] width 49 height 20
click at [122, 302] on icon "button" at bounding box center [119, 303] width 13 height 13
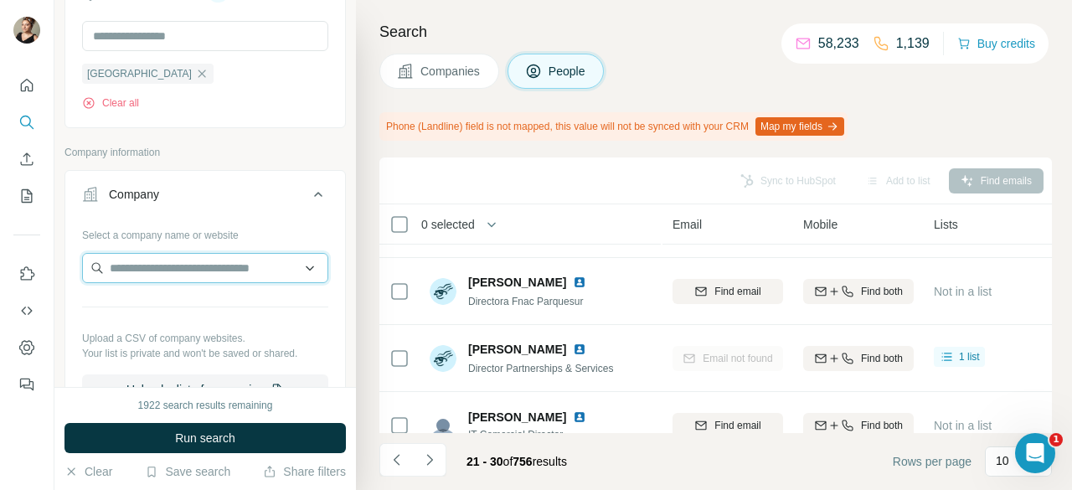
click at [149, 266] on input "text" at bounding box center [205, 268] width 246 height 30
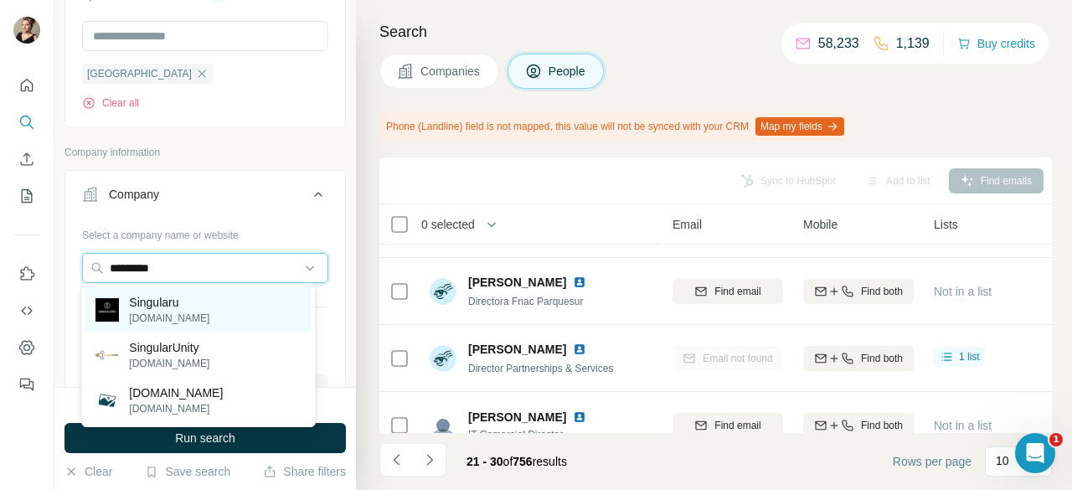
type input "*********"
click at [268, 326] on div "Singularu [DOMAIN_NAME]" at bounding box center [197, 309] width 225 height 45
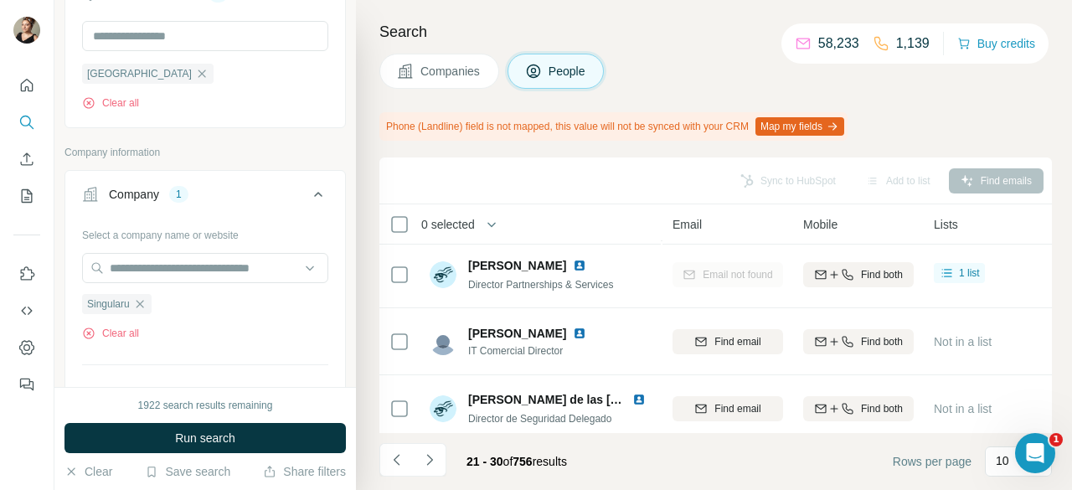
scroll to position [489, 186]
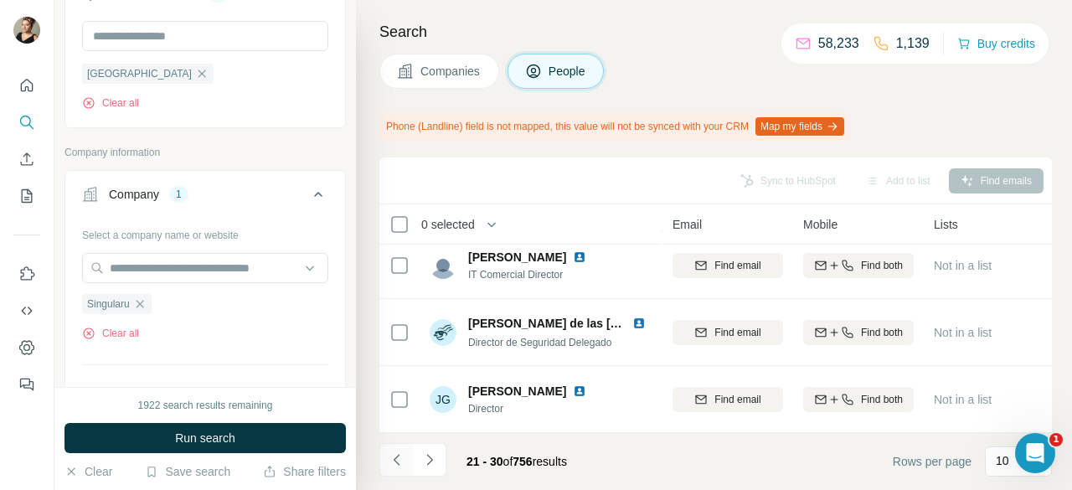
click at [392, 460] on icon "Navigate to previous page" at bounding box center [397, 459] width 17 height 17
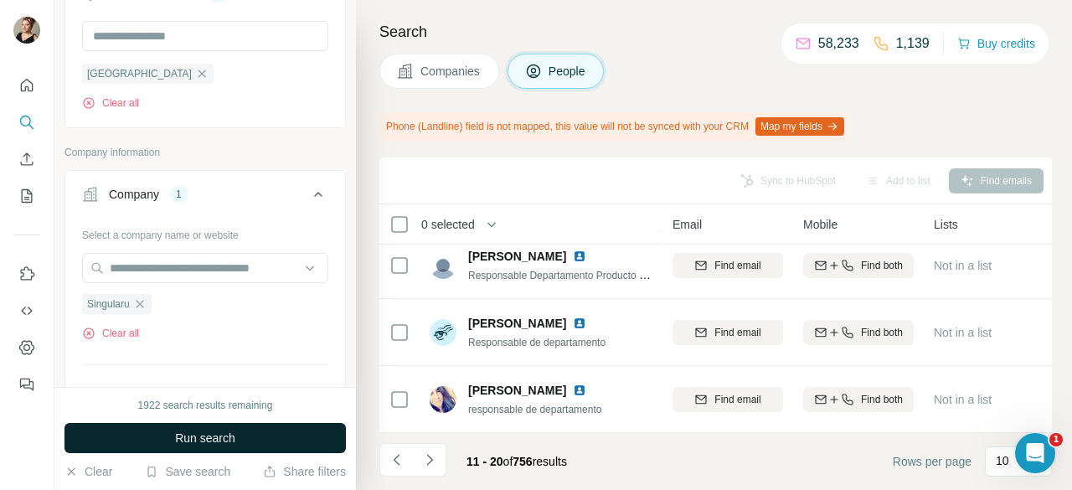
click at [265, 430] on button "Run search" at bounding box center [204, 438] width 281 height 30
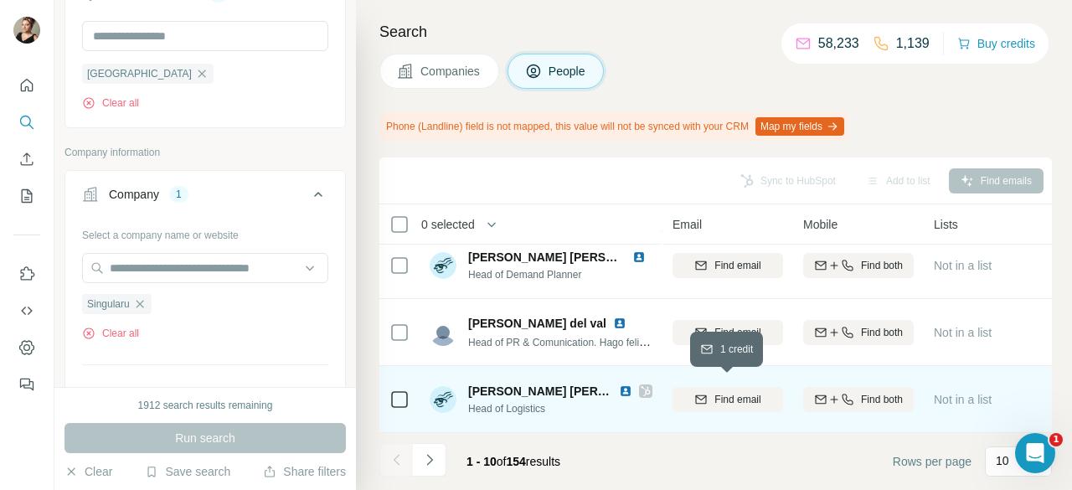
click at [705, 392] on div "Find email" at bounding box center [728, 399] width 111 height 15
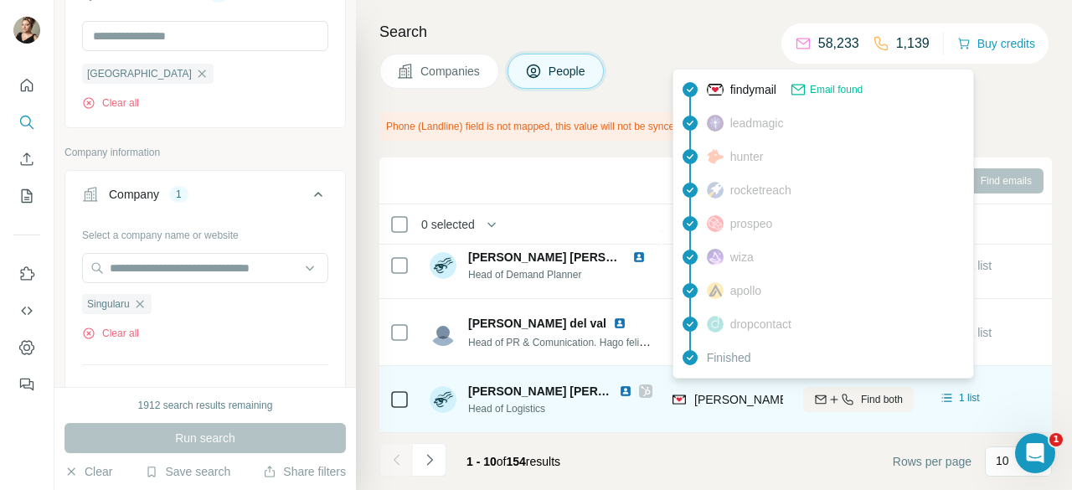
drag, startPoint x: 704, startPoint y: 395, endPoint x: 699, endPoint y: 386, distance: 10.9
click at [699, 393] on span "[PERSON_NAME][EMAIL_ADDRESS][PERSON_NAME][DOMAIN_NAME]" at bounding box center [890, 399] width 392 height 13
copy tr "[PERSON_NAME][EMAIL_ADDRESS][PERSON_NAME][DOMAIN_NAME]"
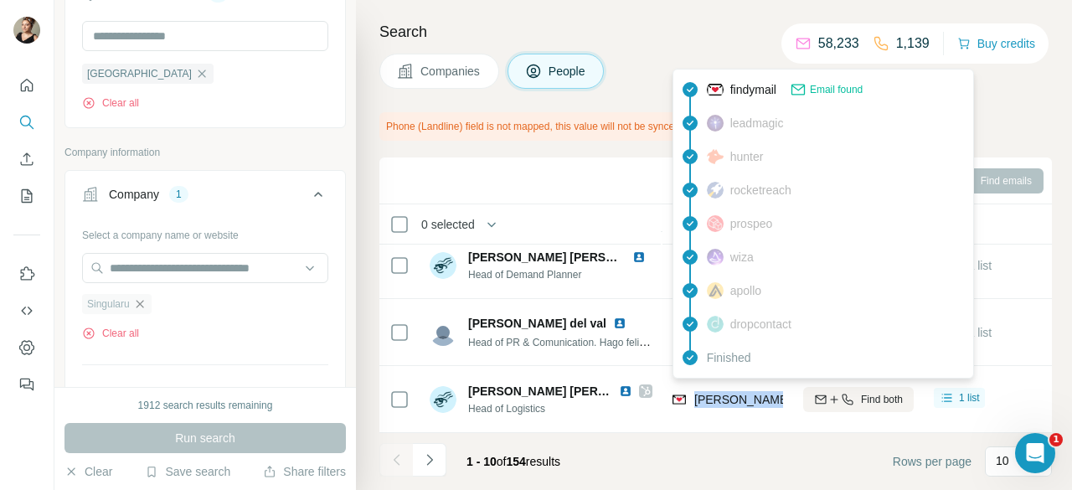
click at [134, 297] on icon "button" at bounding box center [139, 303] width 13 height 13
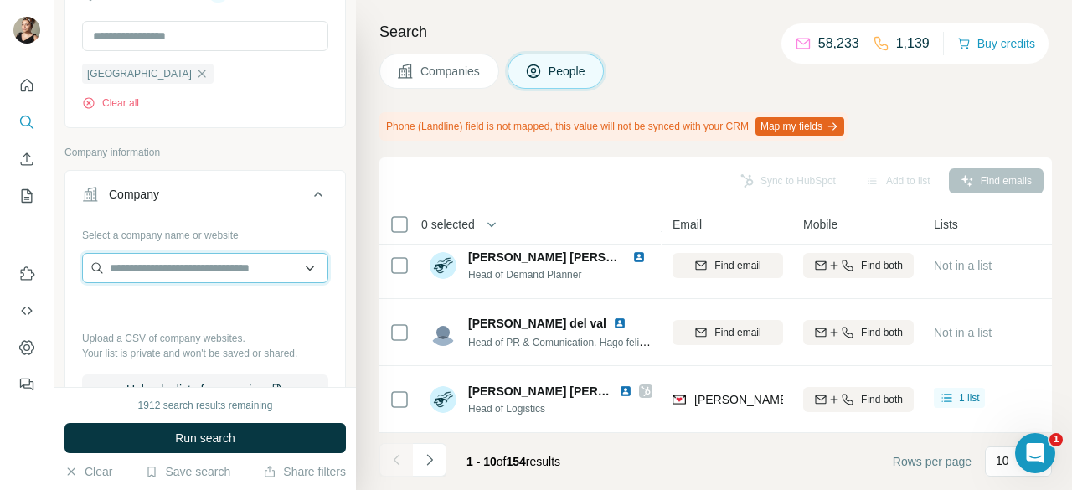
click at [142, 276] on input "text" at bounding box center [205, 268] width 246 height 30
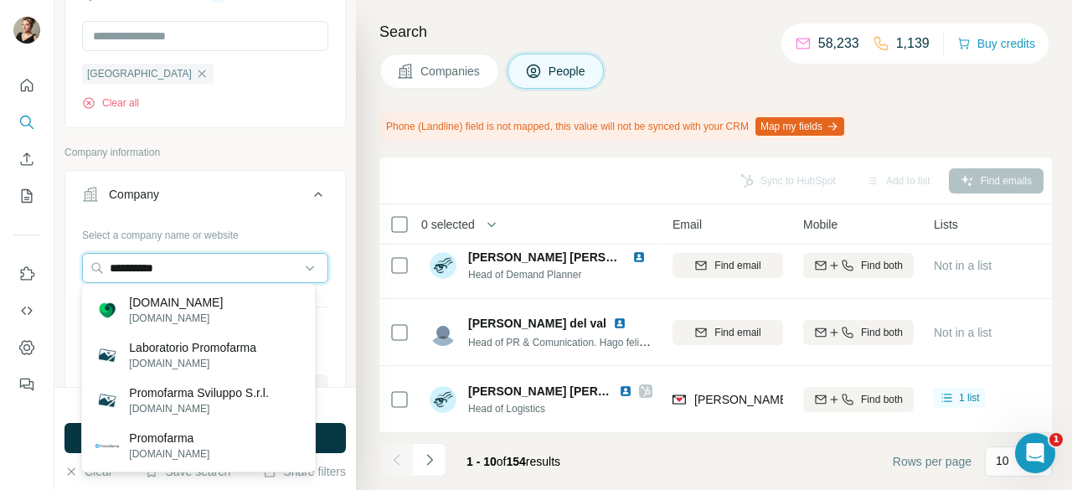
type input "**********"
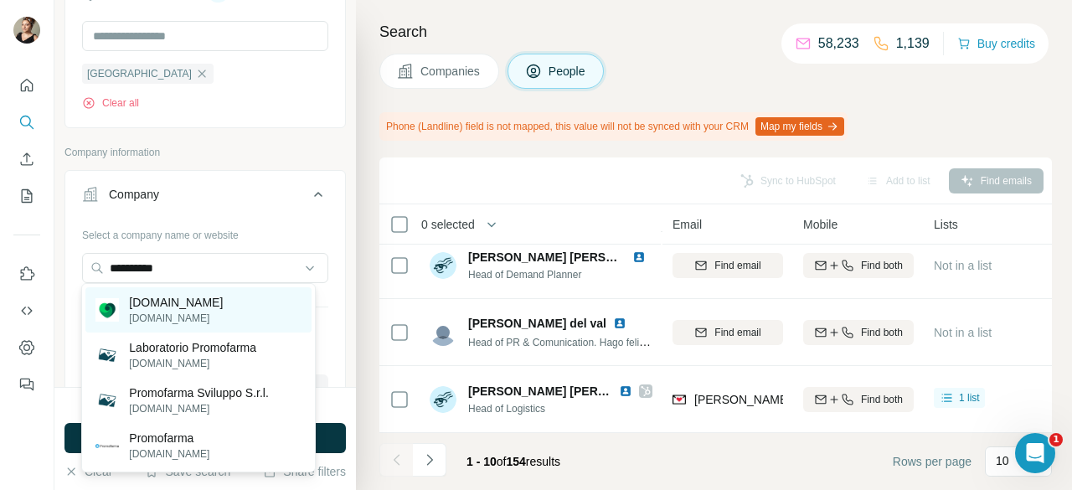
click at [218, 307] on p "[DOMAIN_NAME]" at bounding box center [176, 302] width 94 height 17
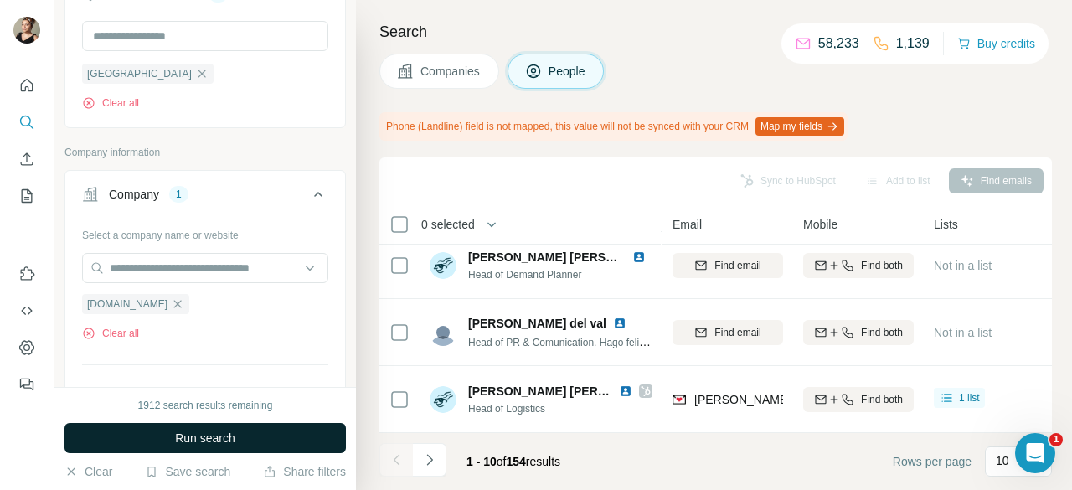
click at [244, 437] on button "Run search" at bounding box center [204, 438] width 281 height 30
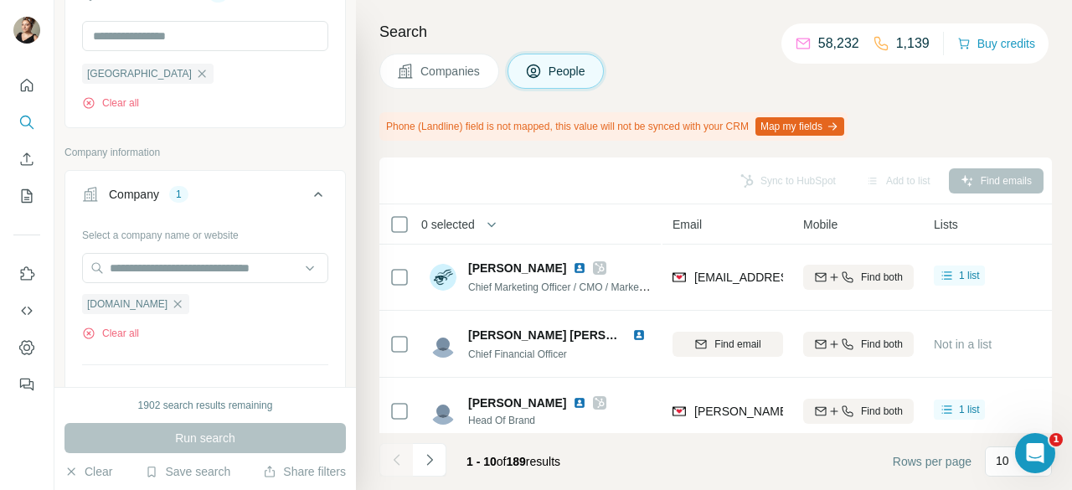
scroll to position [0, 186]
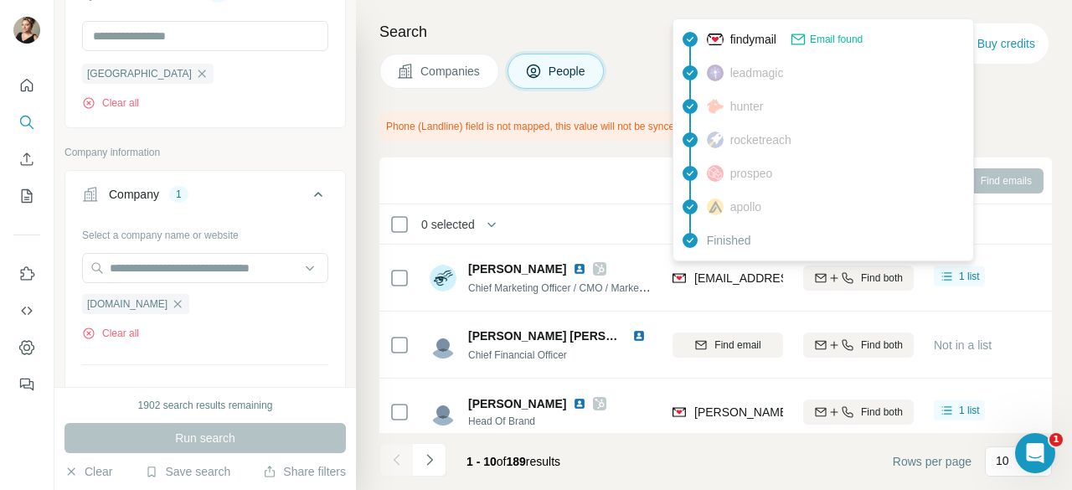
drag, startPoint x: 713, startPoint y: 274, endPoint x: 570, endPoint y: 183, distance: 169.1
click at [570, 183] on div "Sync to HubSpot Add to list Find emails" at bounding box center [716, 180] width 656 height 29
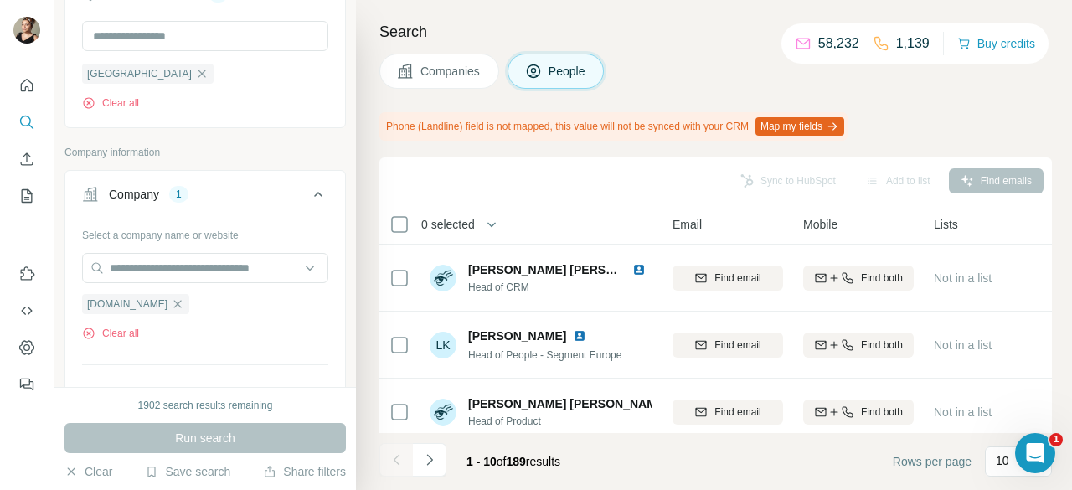
scroll to position [251, 186]
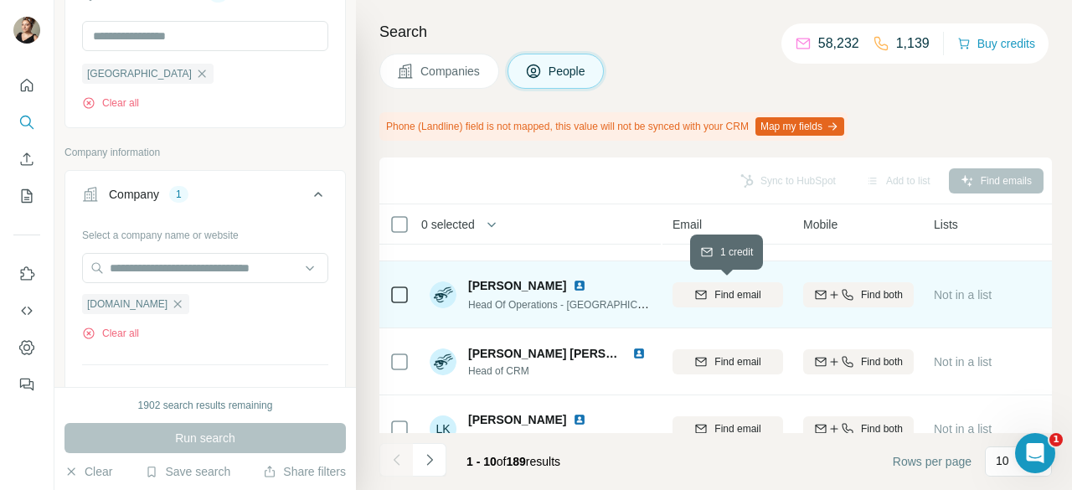
click at [704, 296] on icon "button" at bounding box center [700, 294] width 13 height 13
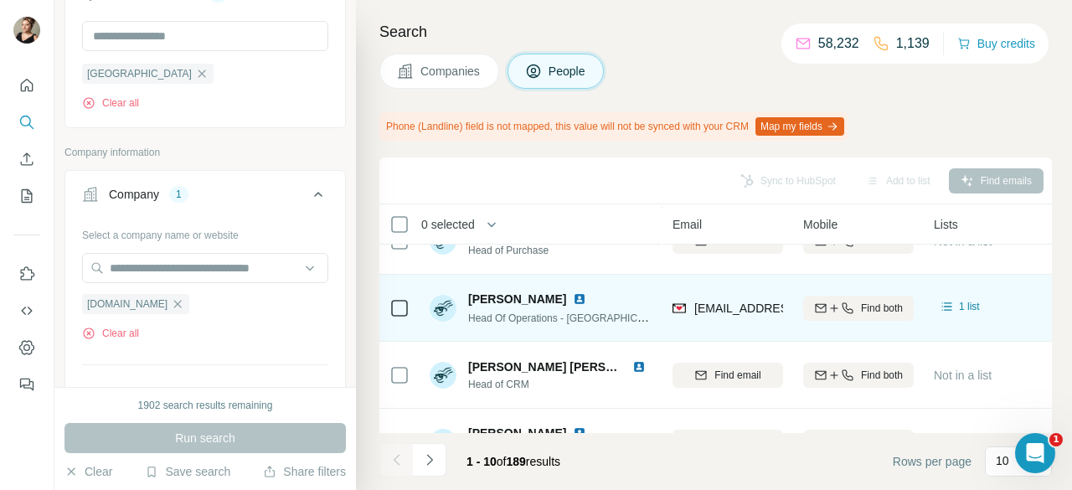
scroll to position [154, 186]
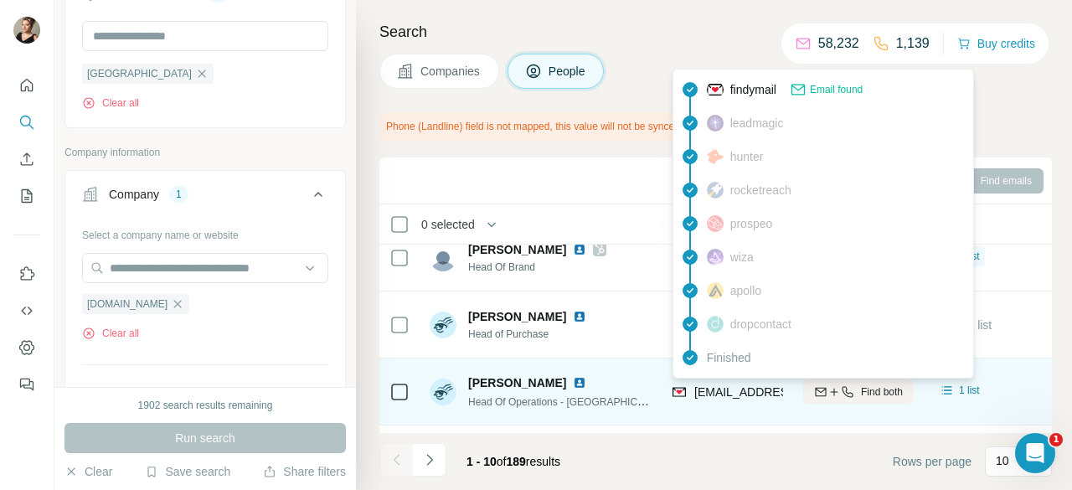
click at [702, 388] on span "[EMAIL_ADDRESS][DOMAIN_NAME]" at bounding box center [793, 391] width 198 height 13
copy tr "[EMAIL_ADDRESS][DOMAIN_NAME]"
